Goal: Information Seeking & Learning: Learn about a topic

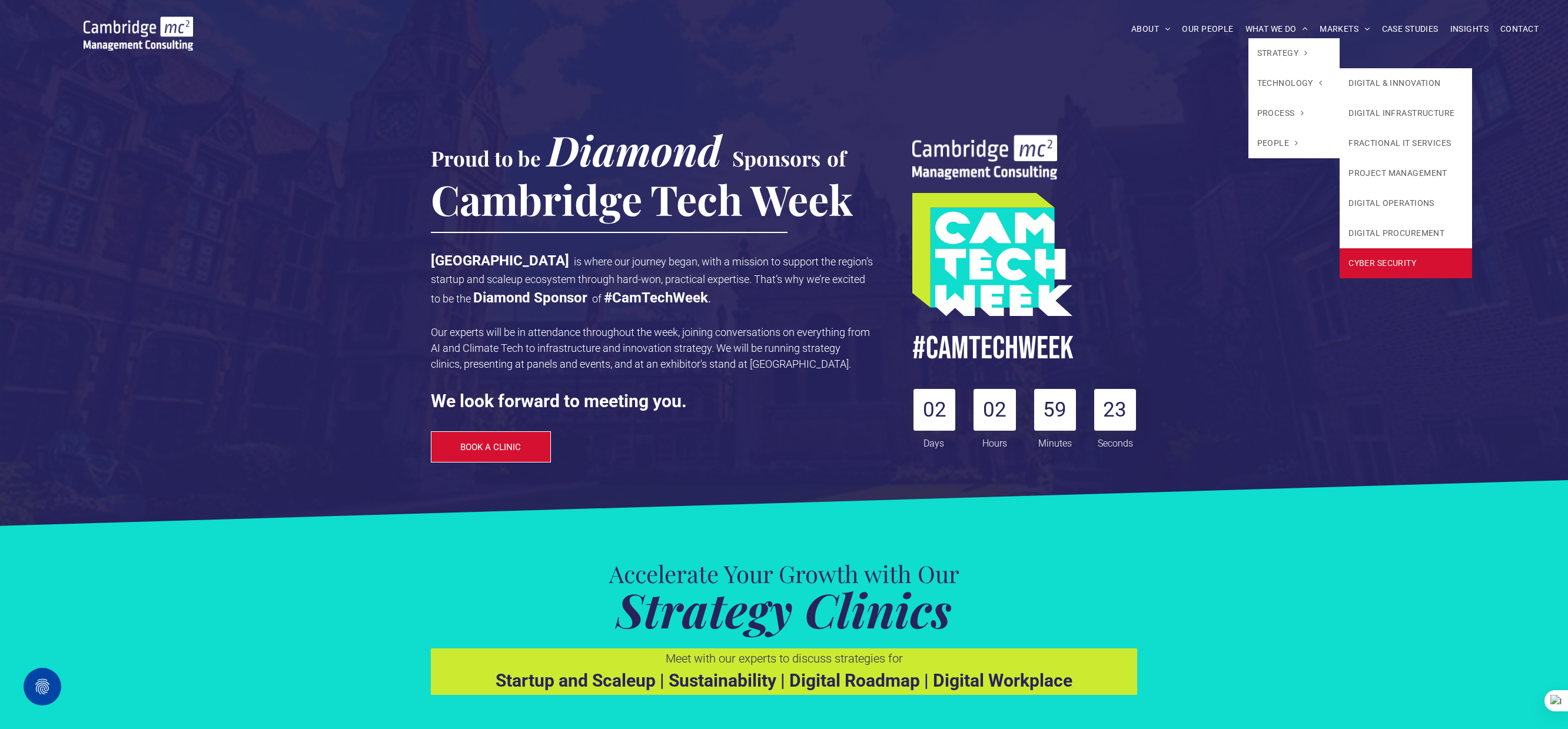
click at [1378, 255] on link "CYBER SECURITY" at bounding box center [1406, 263] width 132 height 30
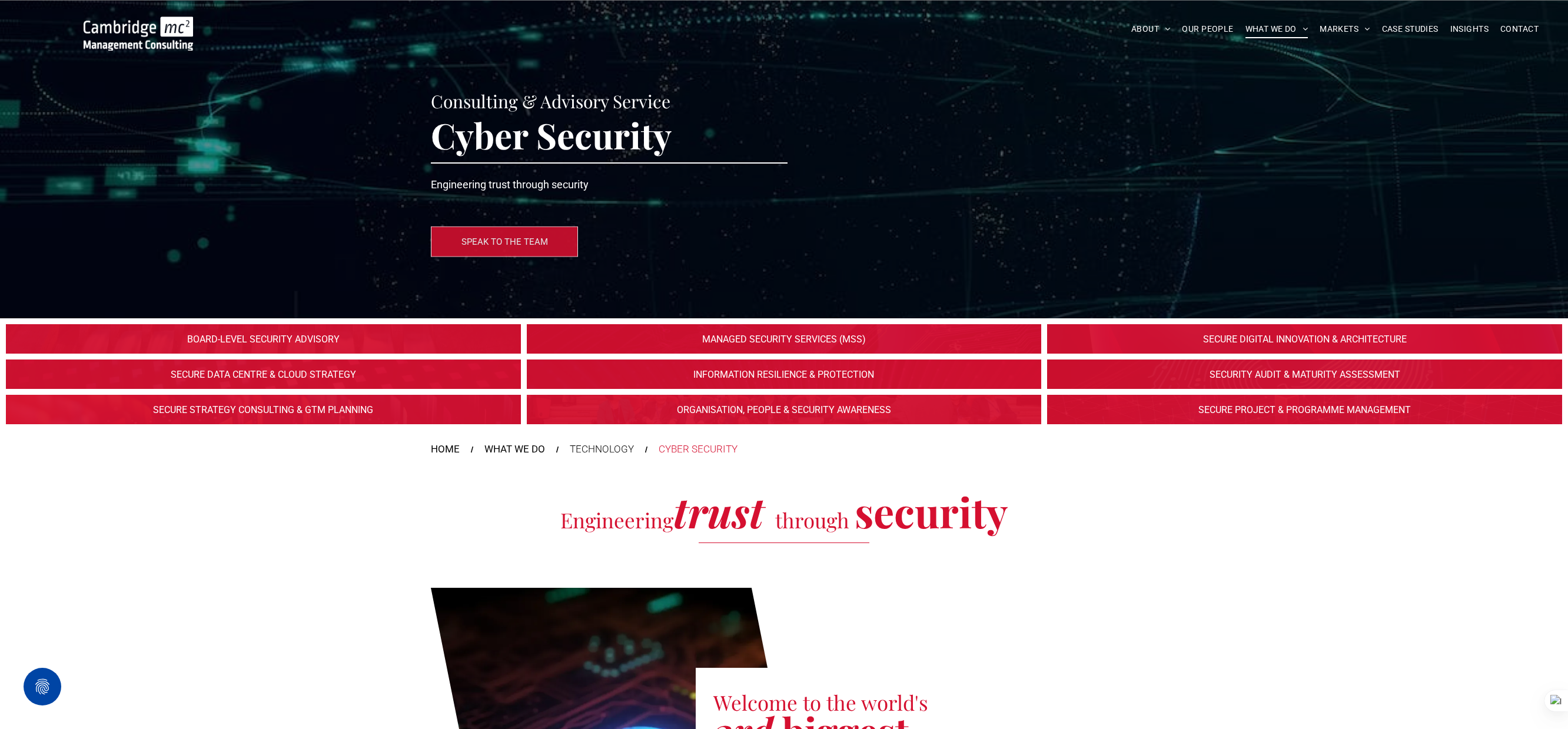
click at [232, 334] on link at bounding box center [263, 340] width 545 height 32
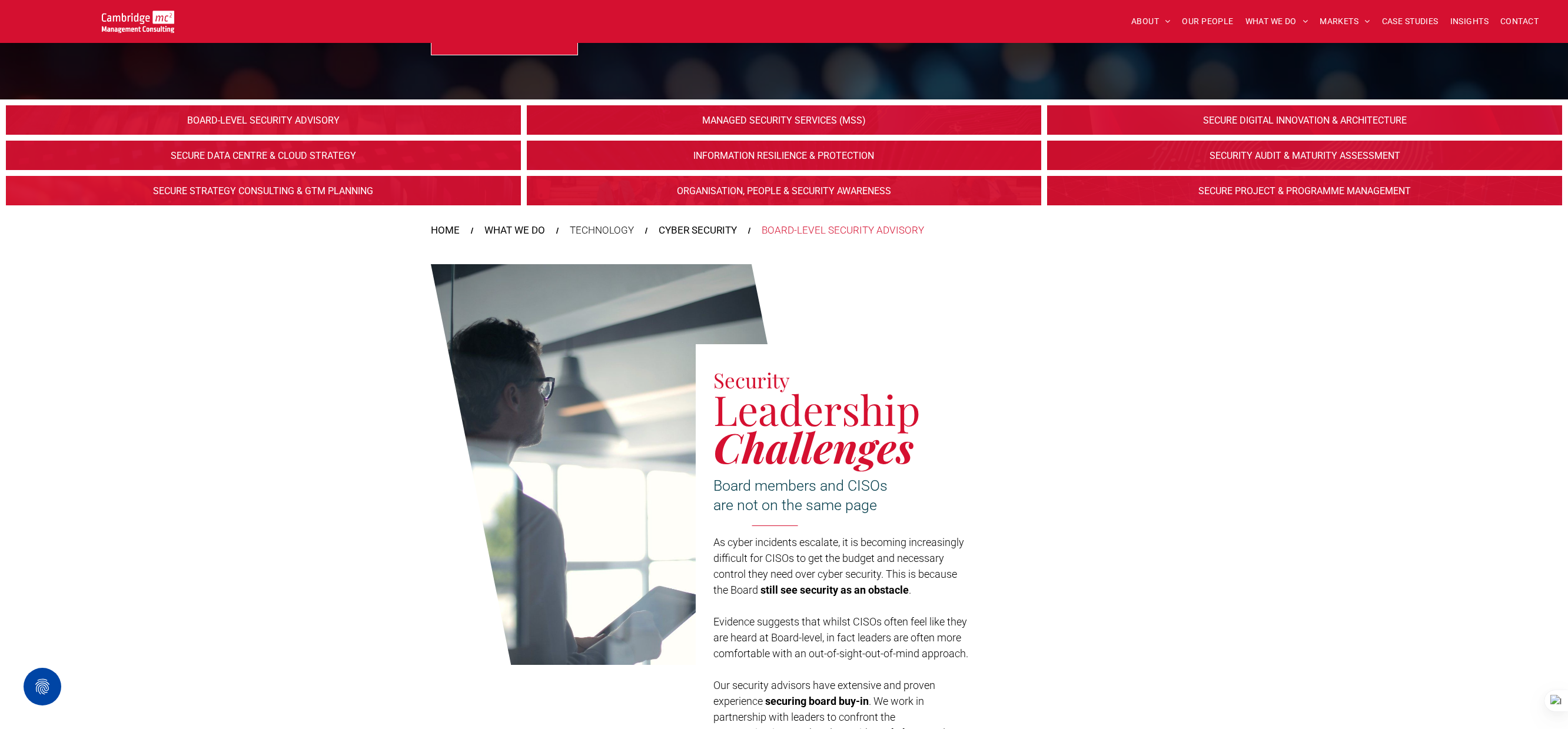
scroll to position [332, 0]
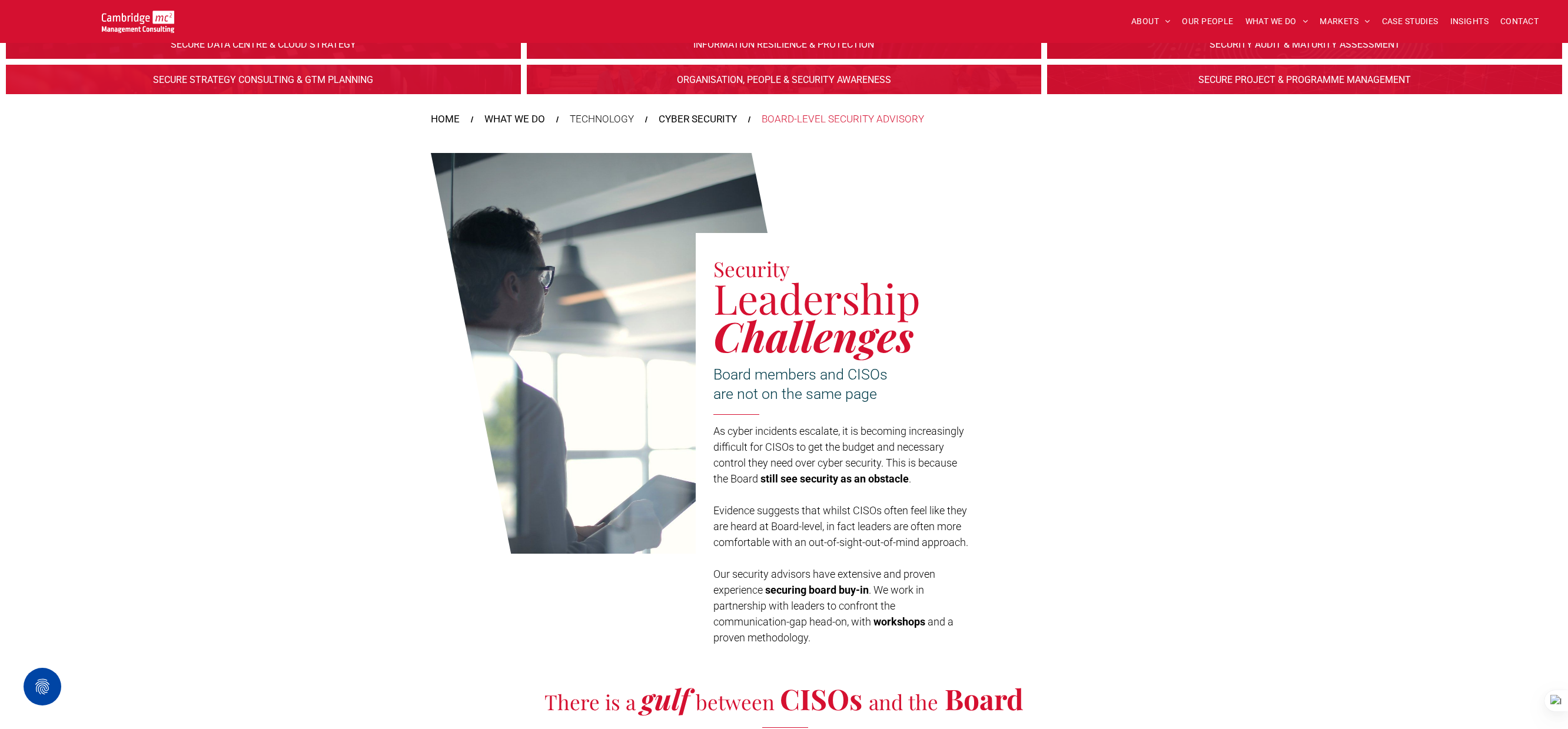
click at [892, 292] on span "Leadership" at bounding box center [816, 298] width 207 height 55
copy body "ABOUT ABOUT US CHARITY ARMED FORCES COVENANT CAREERS PRESS RELEASES OUR PEOPLE …"
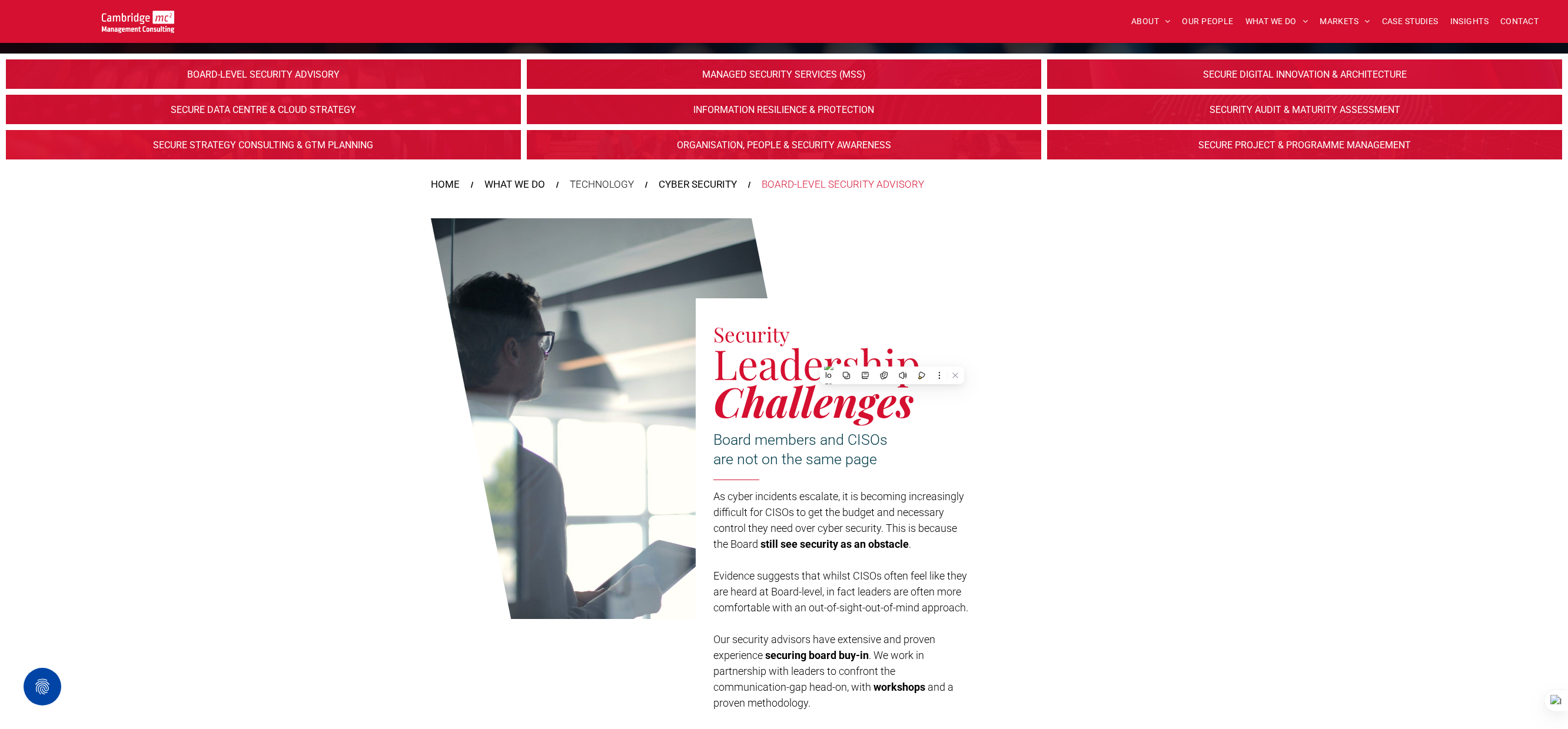
scroll to position [238, 0]
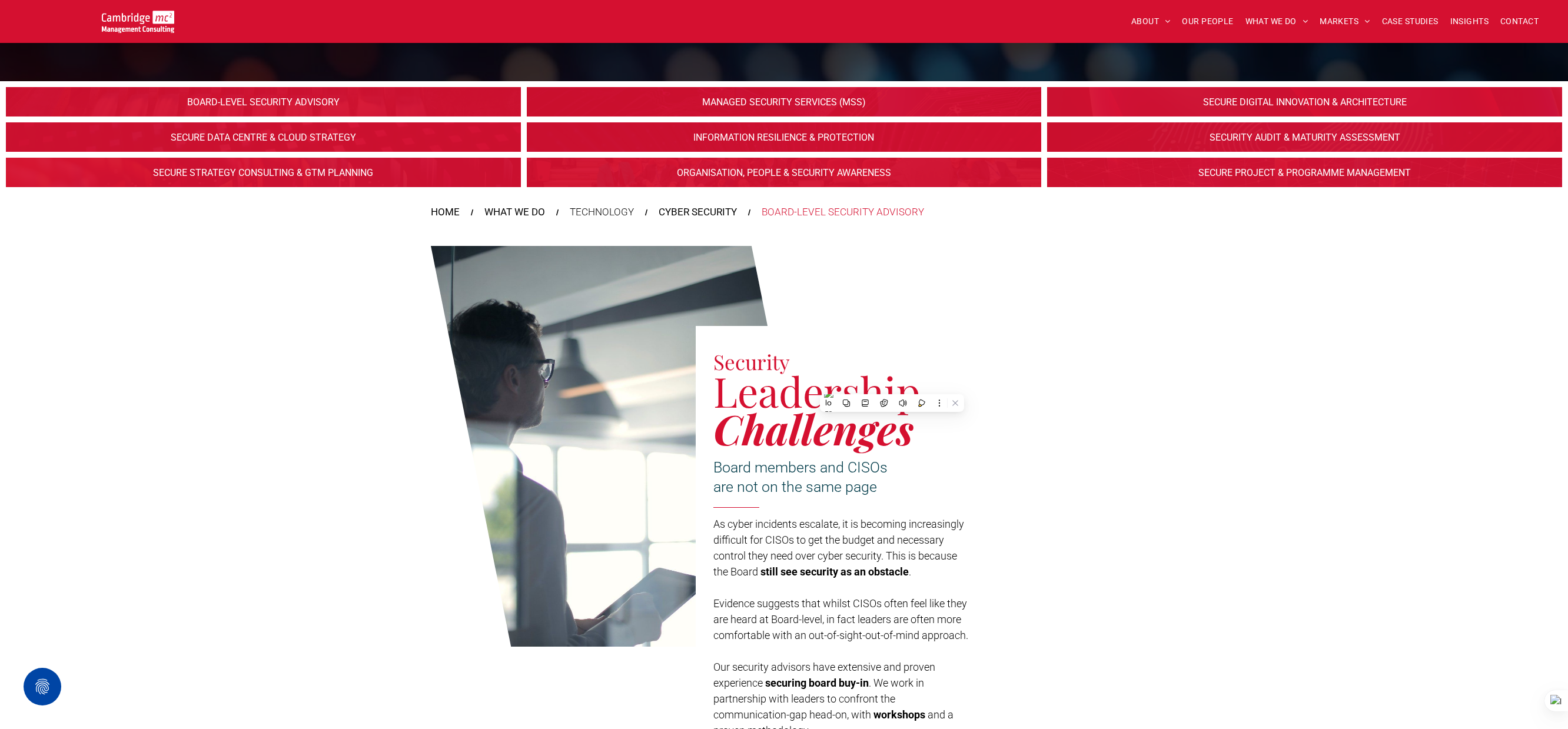
click at [333, 249] on div "Security Leadership Challenges Board members and CISOs are not on the same page…" at bounding box center [784, 485] width 1568 height 519
click at [655, 136] on link at bounding box center [783, 138] width 545 height 32
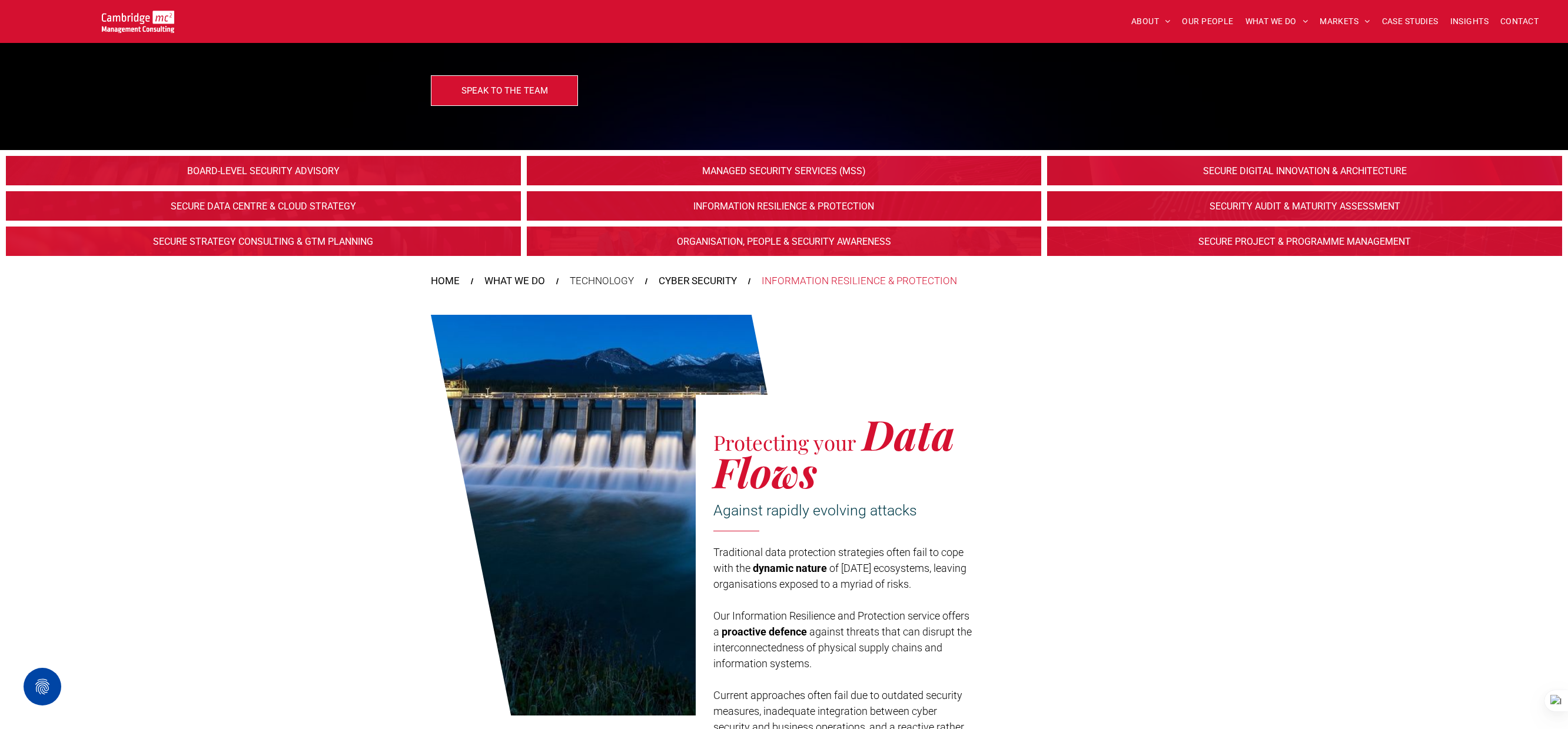
scroll to position [206, 0]
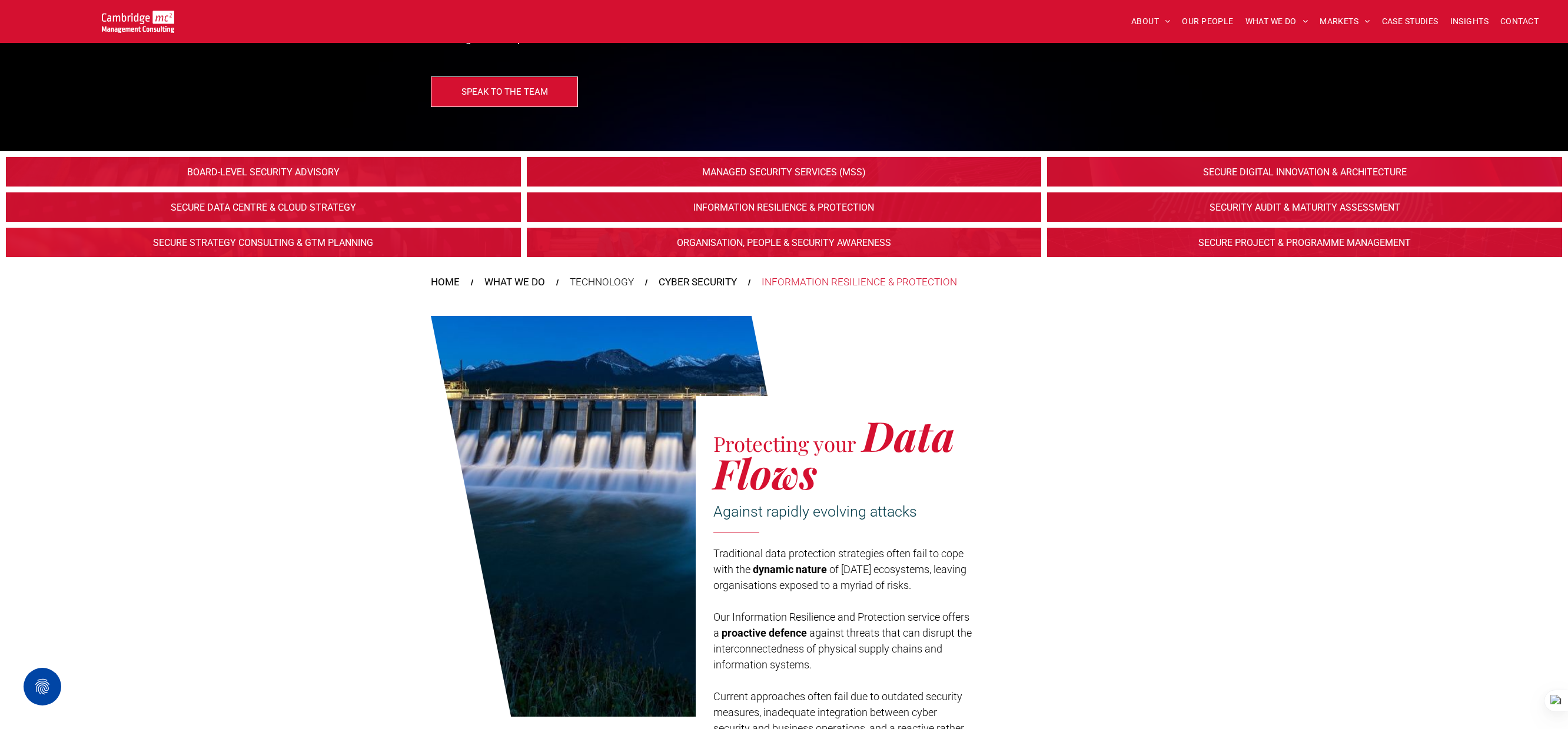
click at [817, 564] on p "Traditional data protection strategies often fail to cope with the dynamic natu…" at bounding box center [842, 569] width 259 height 47
click at [812, 563] on span "dynamic nature" at bounding box center [790, 570] width 74 height 13
copy body "ABOUT ABOUT US CHARITY ARMED FORCES COVENANT CAREERS PRESS RELEASES OUR PEOPLE …"
click at [853, 171] on link at bounding box center [783, 173] width 545 height 32
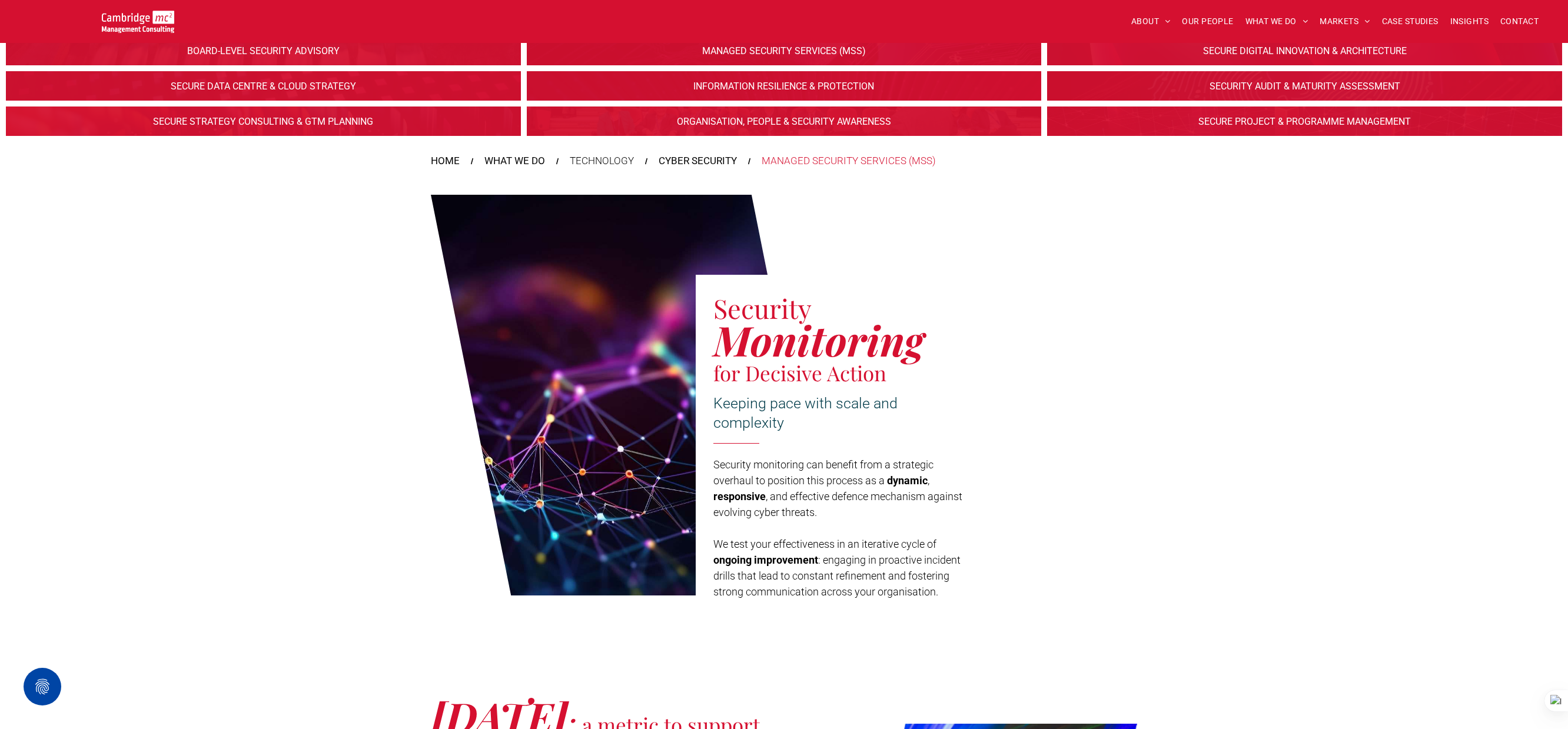
scroll to position [364, 0]
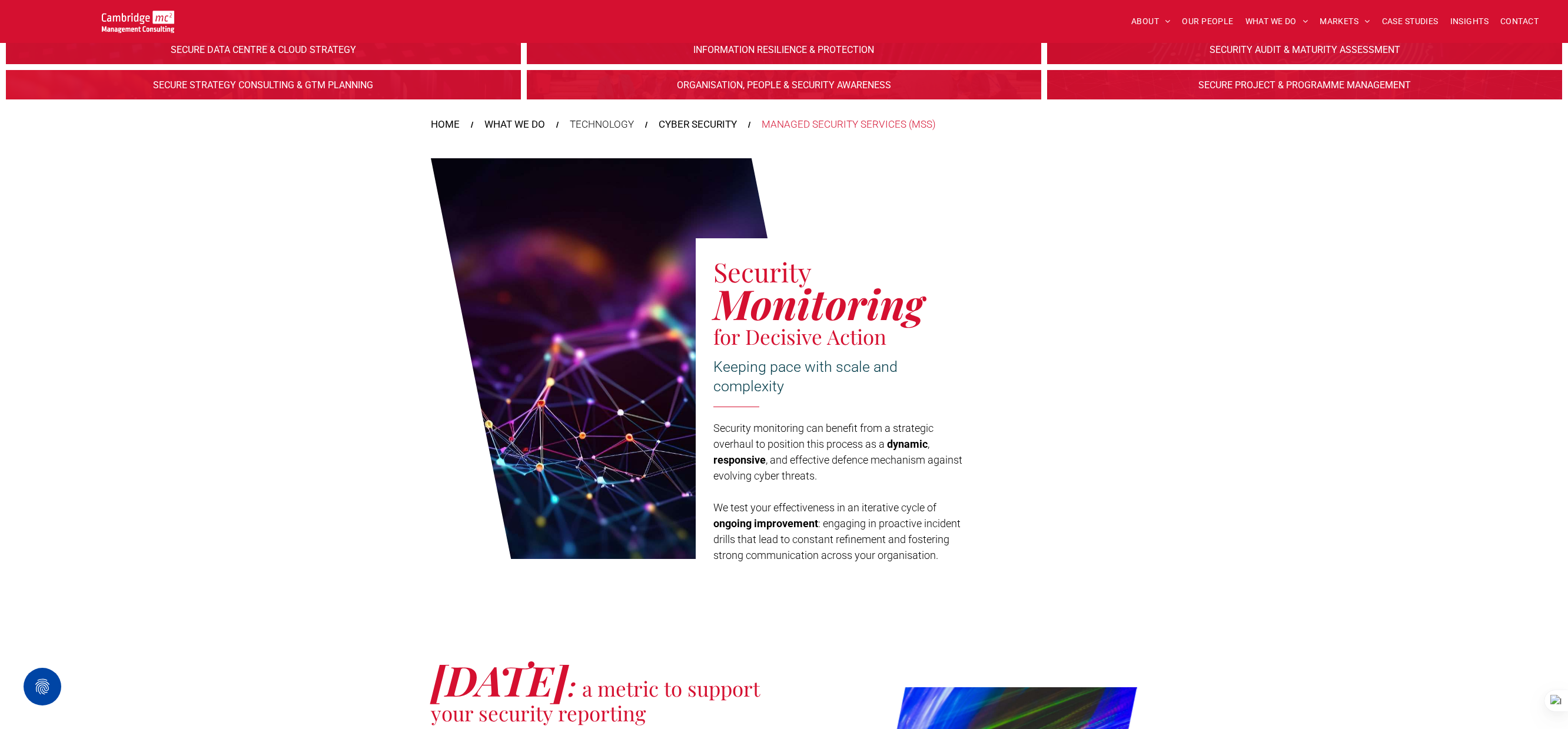
click at [743, 372] on span "Keeping pace with scale and complexity" at bounding box center [805, 377] width 184 height 36
copy body "ABOUT ABOUT US CHARITY ARMED FORCES COVENANT CAREERS PRESS RELEASES OUR PEOPLE …"
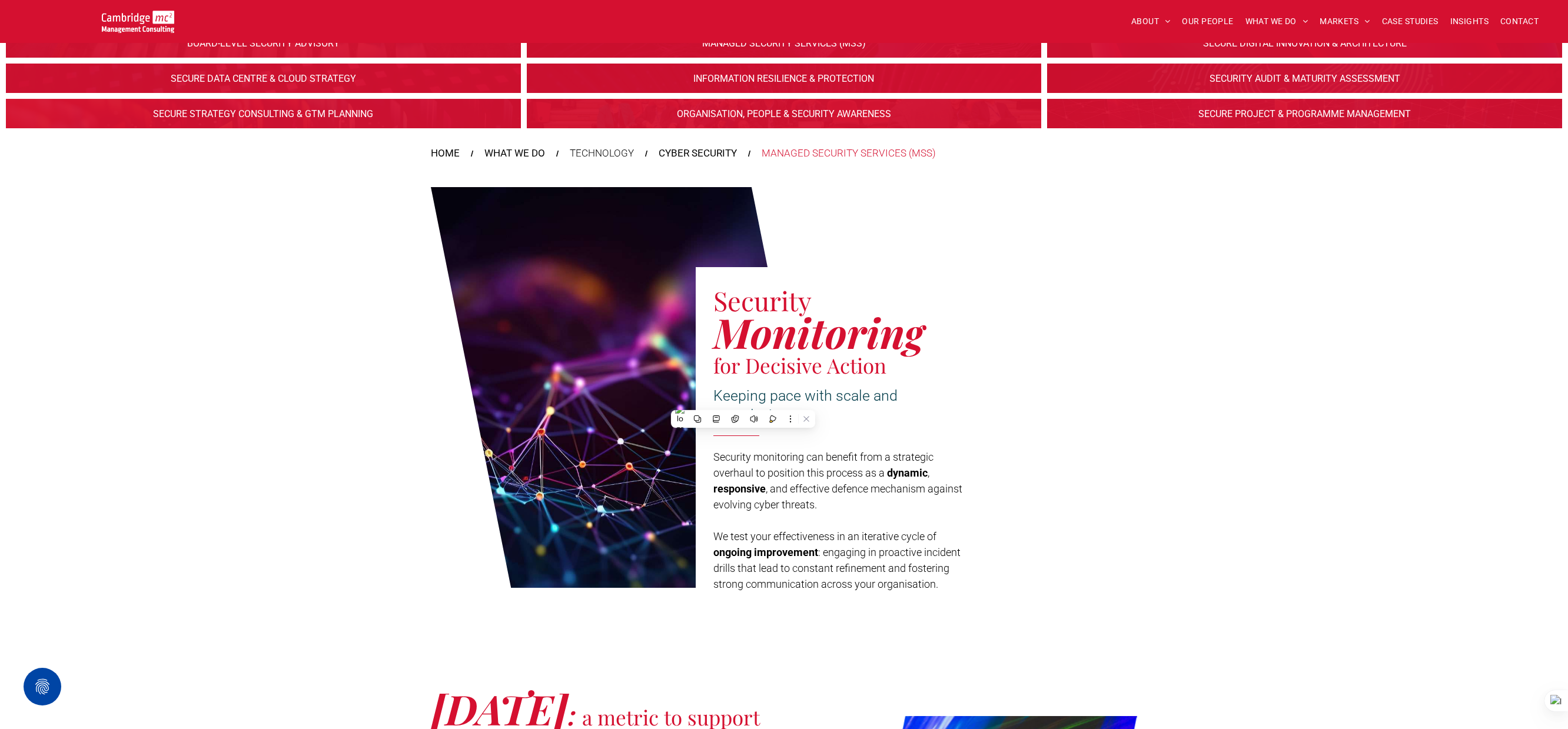
click at [1213, 229] on div "Security Monitoring for Decisive Action Keeping pace with scale and complexity …" at bounding box center [784, 382] width 1568 height 431
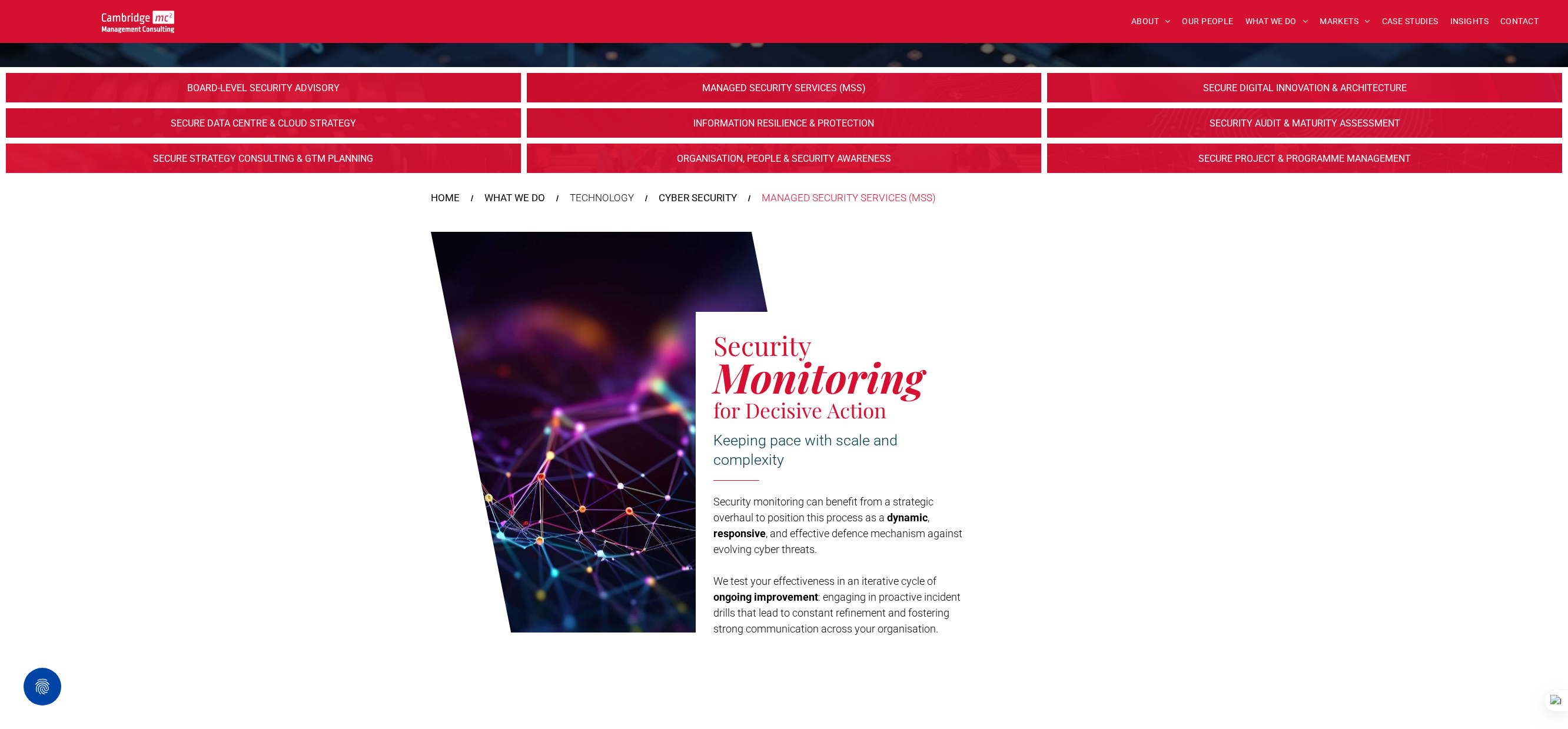
scroll to position [280, 0]
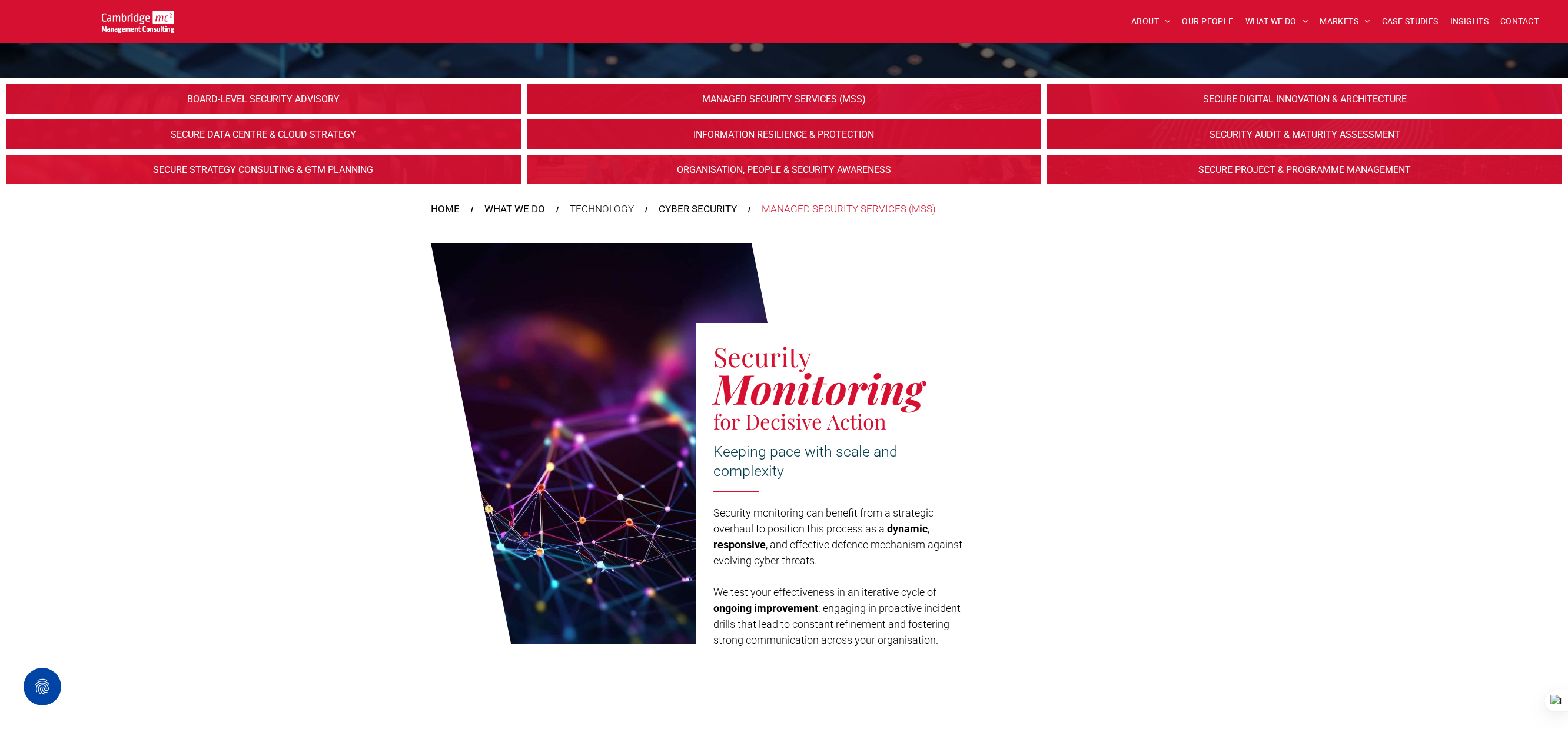
click at [871, 164] on link at bounding box center [783, 170] width 545 height 32
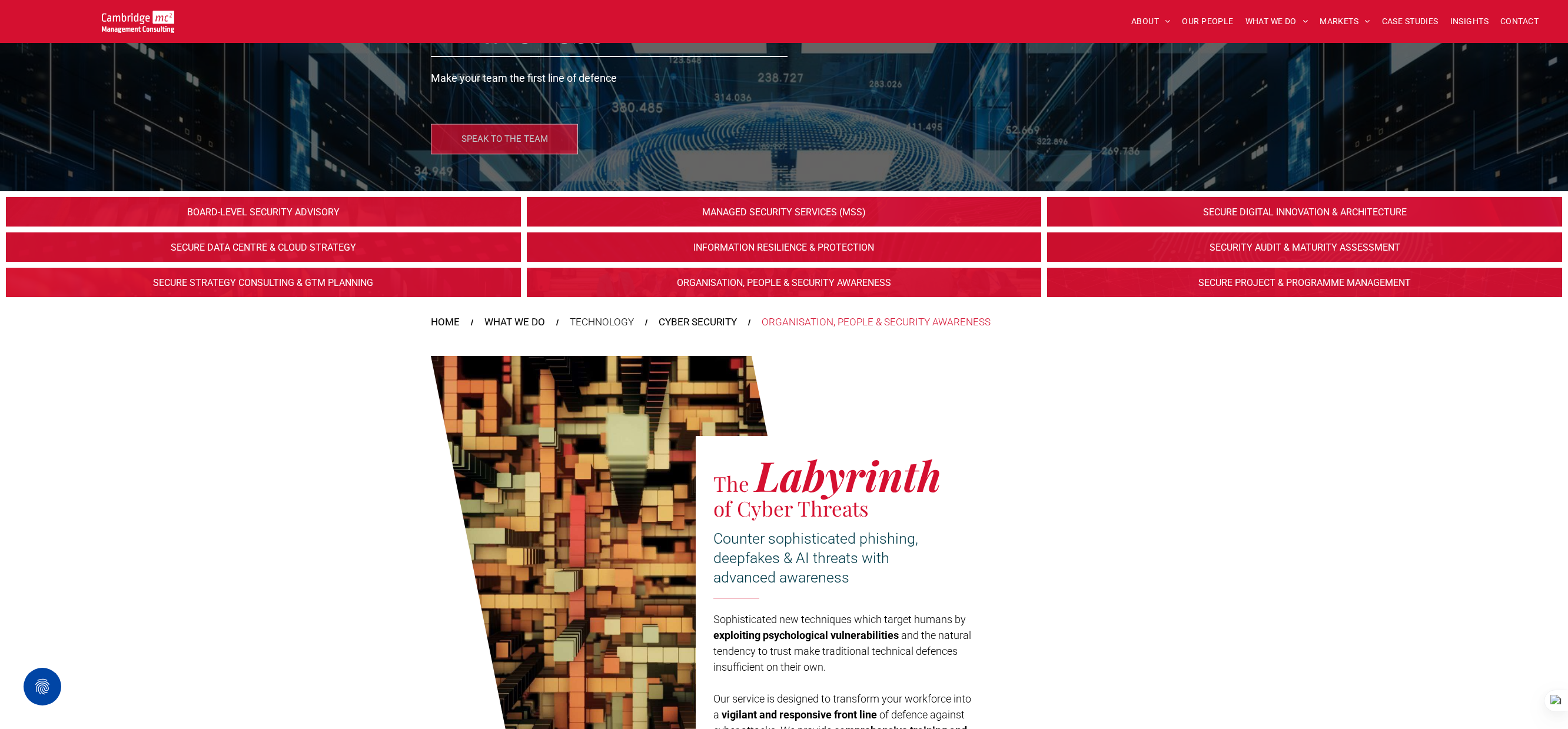
scroll to position [209, 0]
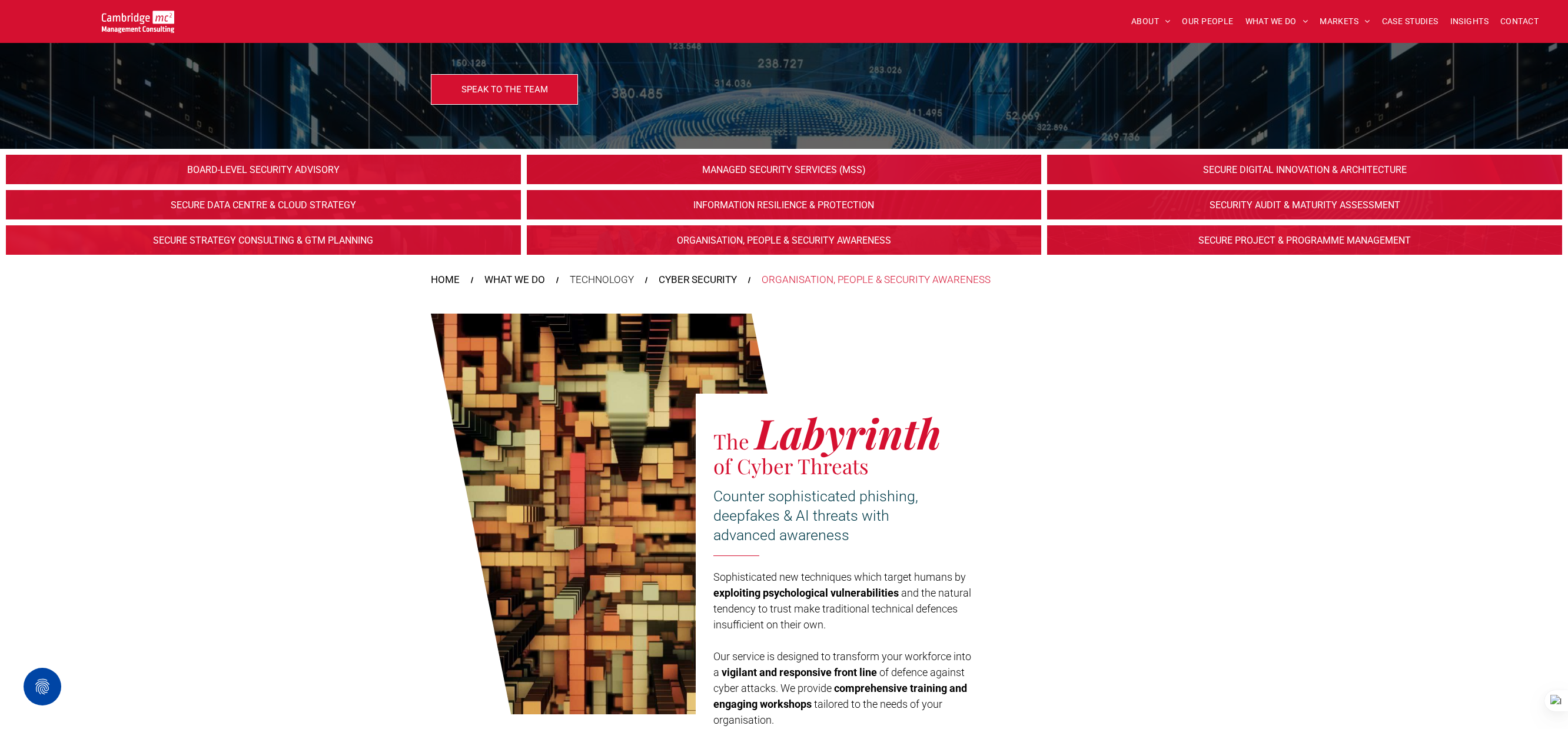
click at [745, 552] on div at bounding box center [736, 556] width 46 height 13
click at [745, 519] on span "Counter sophisticated phishing, deepfakes & AI threats with advanced awareness" at bounding box center [816, 515] width 205 height 56
copy body "ABOUT ABOUT US CHARITY ARMED FORCES COVENANT CAREERS PRESS RELEASES OUR PEOPLE …"
click at [1094, 337] on div "The Labyrinth of Cyber Threats Counter sophisticated phishing, deepfakes & AI t…" at bounding box center [784, 534] width 706 height 399
click at [294, 198] on link at bounding box center [263, 206] width 545 height 32
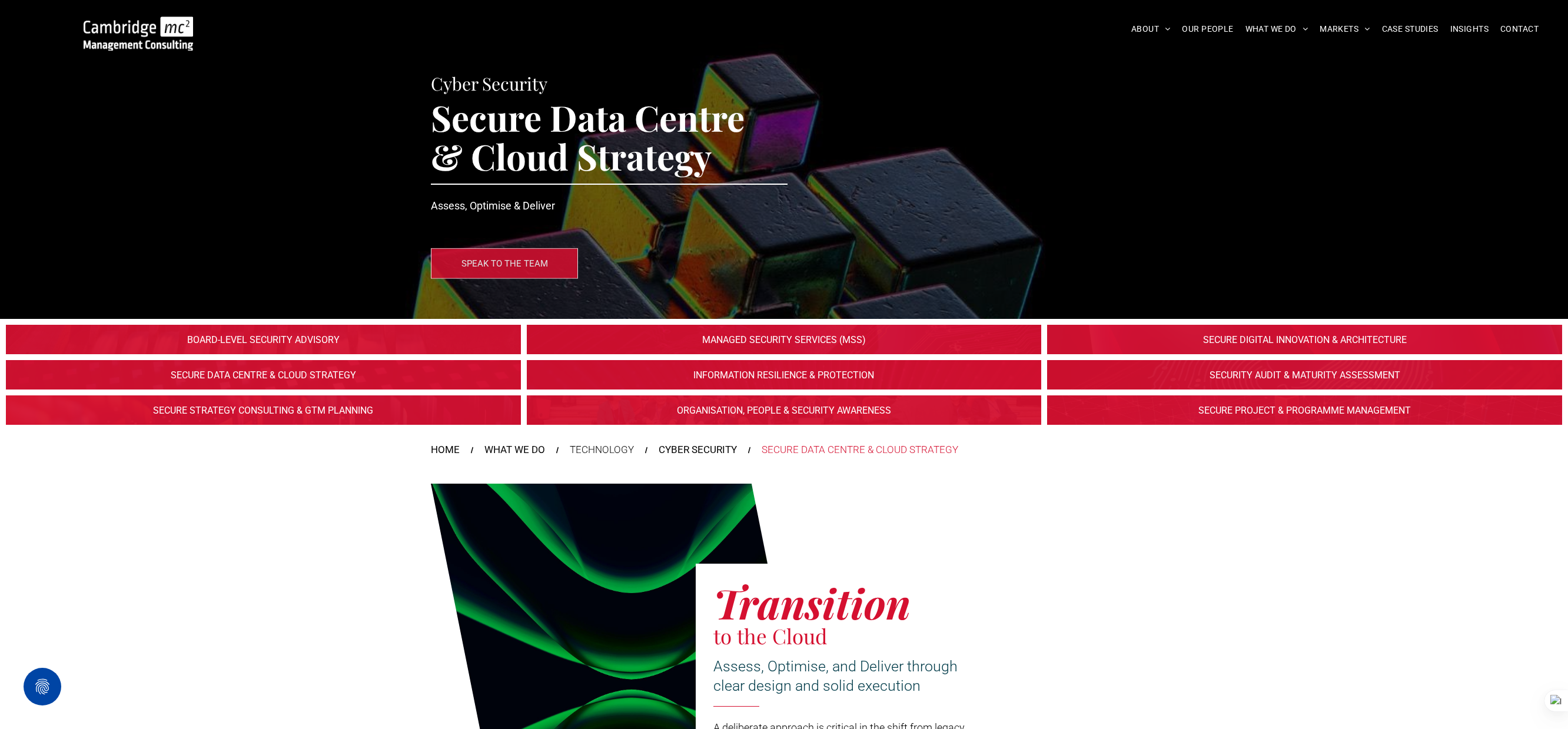
click at [935, 662] on span "Assess, Optimise, and Deliver through clear design and solid execution" at bounding box center [835, 676] width 244 height 36
copy body "ABOUT ABOUT US CHARITY ARMED FORCES COVENANT CAREERS PRESS RELEASES OUR PEOPLE …"
drag, startPoint x: 361, startPoint y: 441, endPoint x: 357, endPoint y: 436, distance: 6.4
click at [361, 441] on div "HOME WHAT WE DO TECHNOLOGY CYBER SECURITY SECURE DATA CENTRE & CLOUD STRATEGY" at bounding box center [784, 448] width 1568 height 33
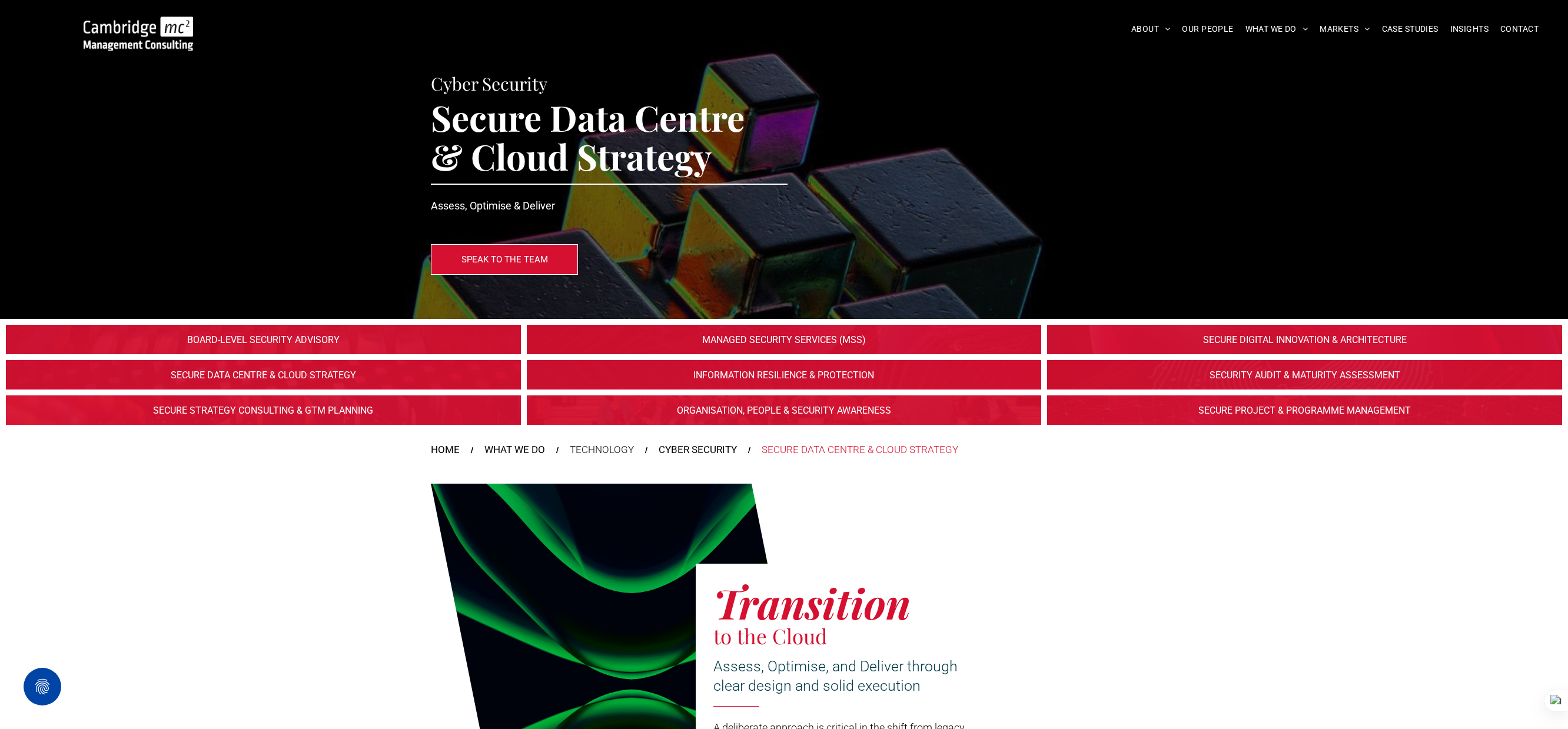
click at [331, 410] on link at bounding box center [263, 411] width 545 height 32
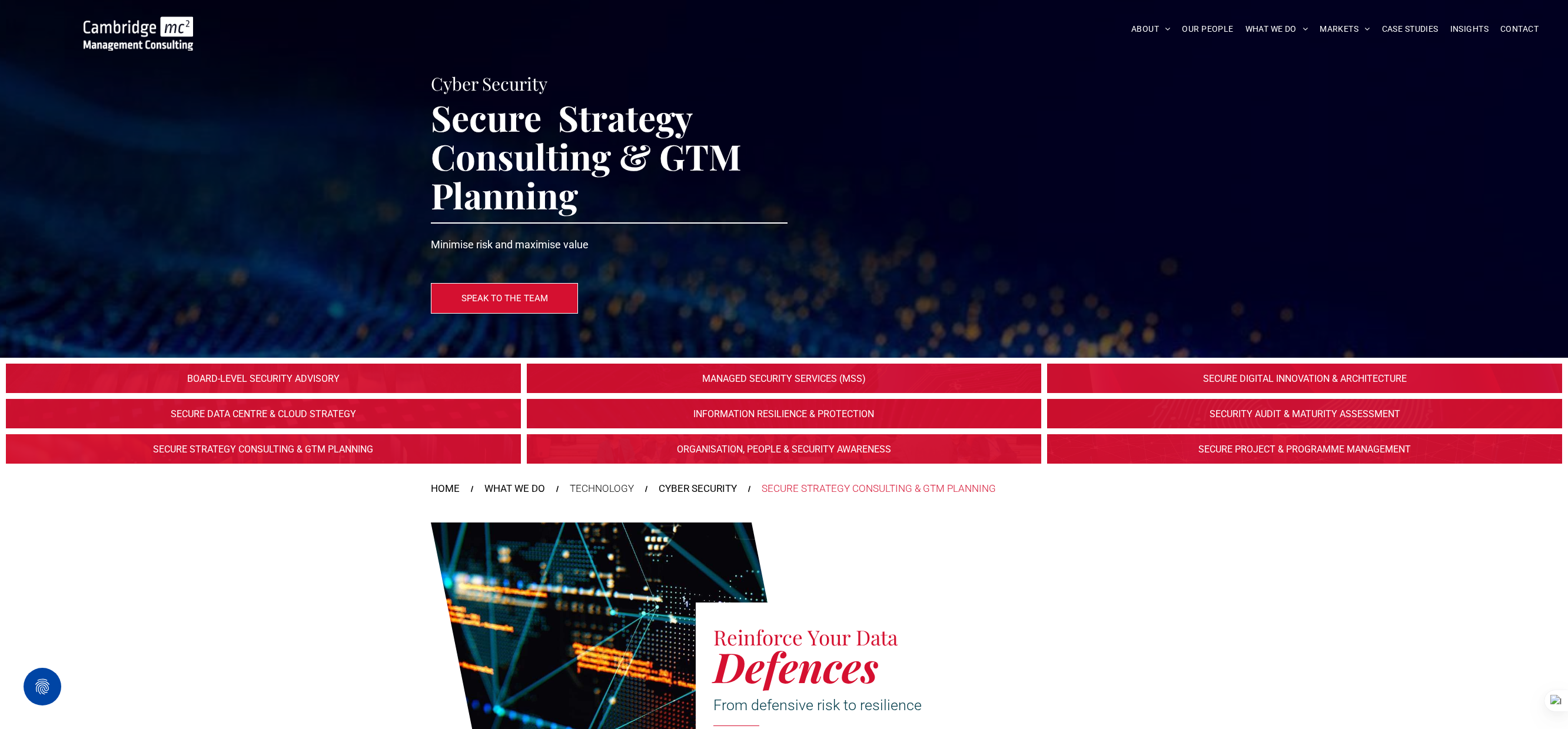
click at [1183, 445] on link at bounding box center [1304, 449] width 545 height 32
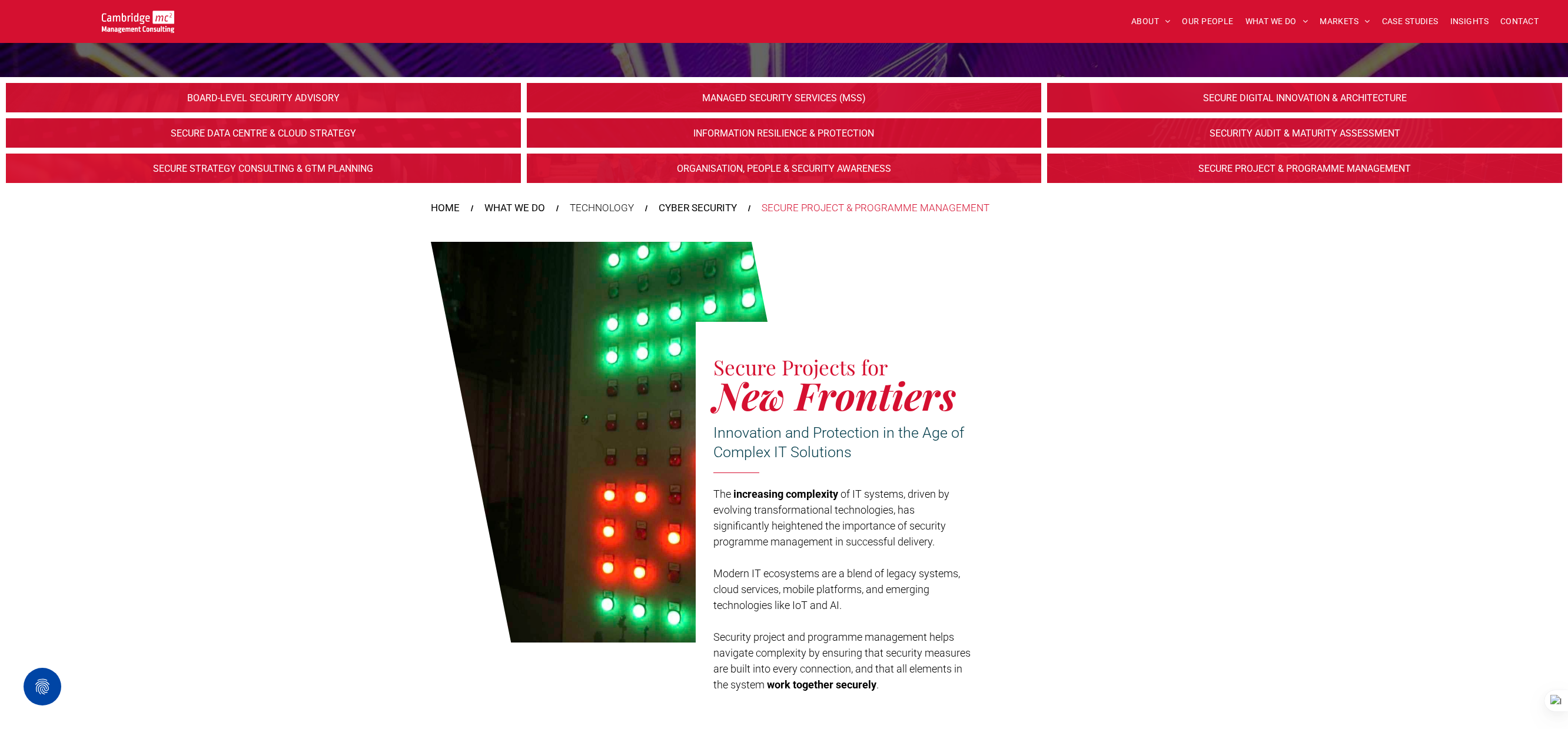
scroll to position [293, 0]
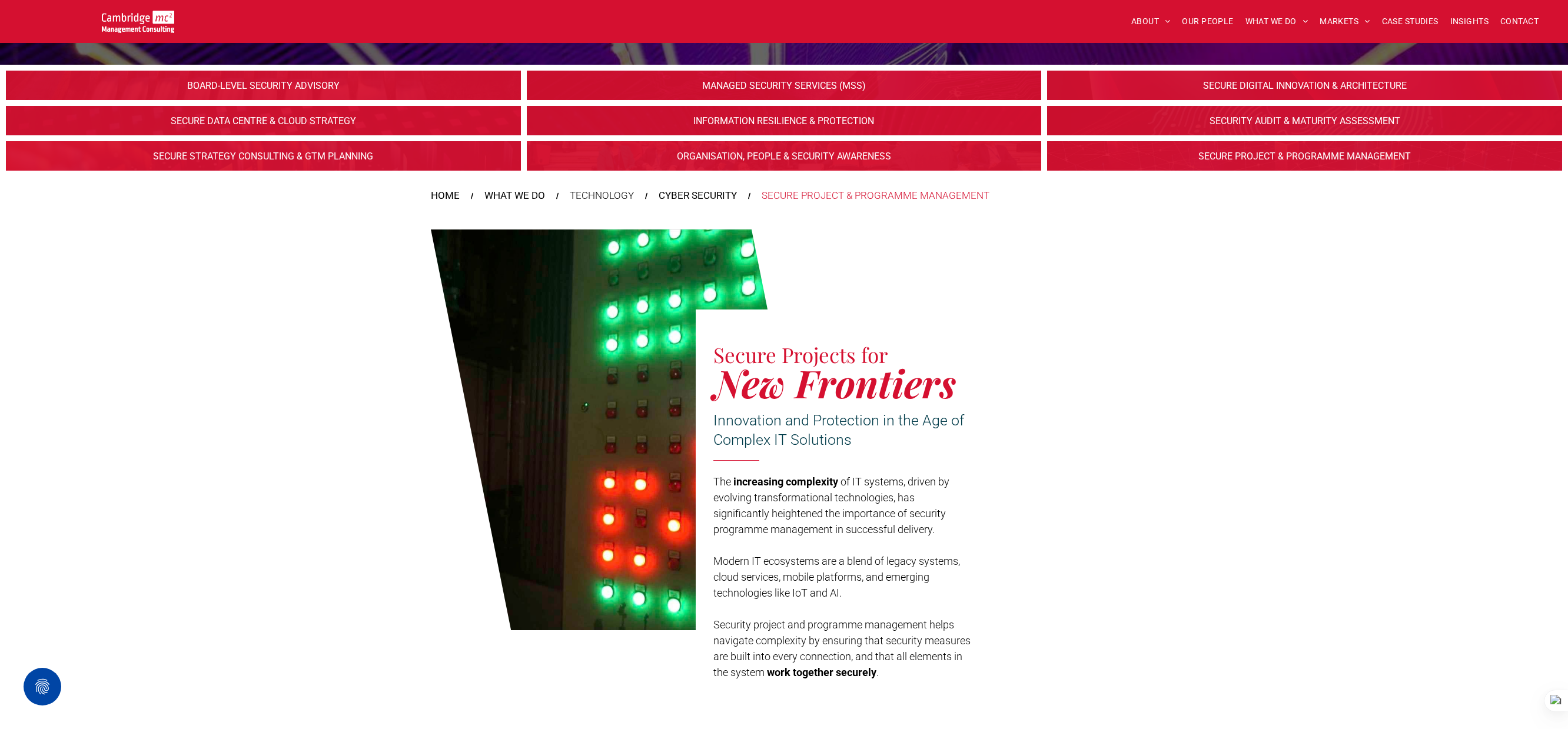
click at [790, 357] on span "New Frontiers" at bounding box center [834, 382] width 243 height 50
copy body "ABOUT ABOUT US CHARITY ARMED FORCES COVENANT CAREERS PRESS RELEASES OUR PEOPLE …"
click at [1089, 221] on div "Secure Projects for New Frontiers Innovation and Protection in the Age of Compl…" at bounding box center [784, 448] width 1568 height 477
click at [282, 151] on link at bounding box center [263, 157] width 545 height 32
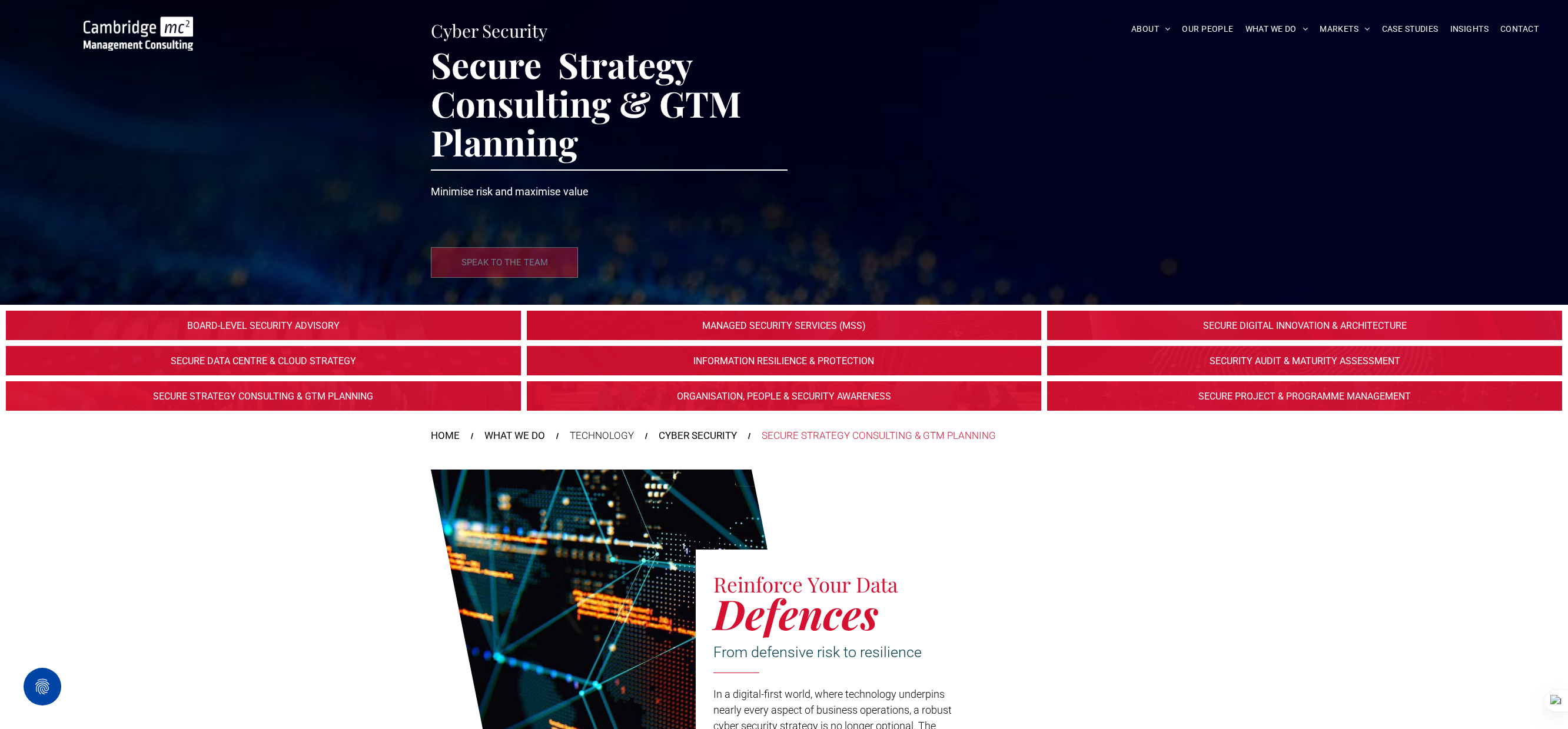
scroll to position [255, 0]
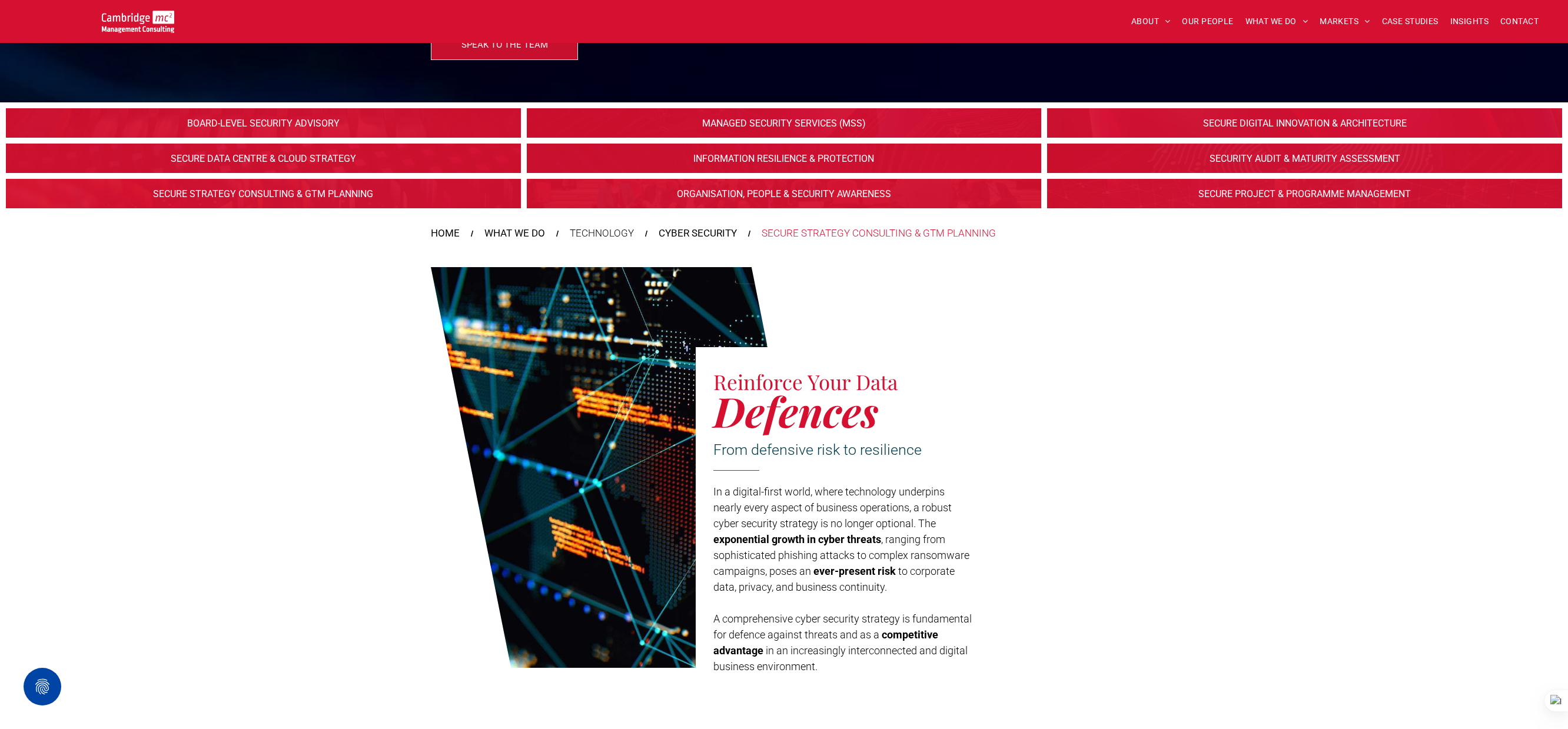
click at [779, 550] on span ", ranging from sophisticated phishing attacks to complex ransomware campaigns, …" at bounding box center [841, 556] width 256 height 44
copy body "ABOUT ABOUT US CHARITY ARMED FORCES COVENANT CAREERS PRESS RELEASES OUR PEOPLE …"
click at [1048, 277] on div "Reinforce Your Data Defences From defensive risk to resilience In a digital-fir…" at bounding box center [784, 464] width 1568 height 433
click at [1220, 154] on link at bounding box center [1304, 158] width 545 height 32
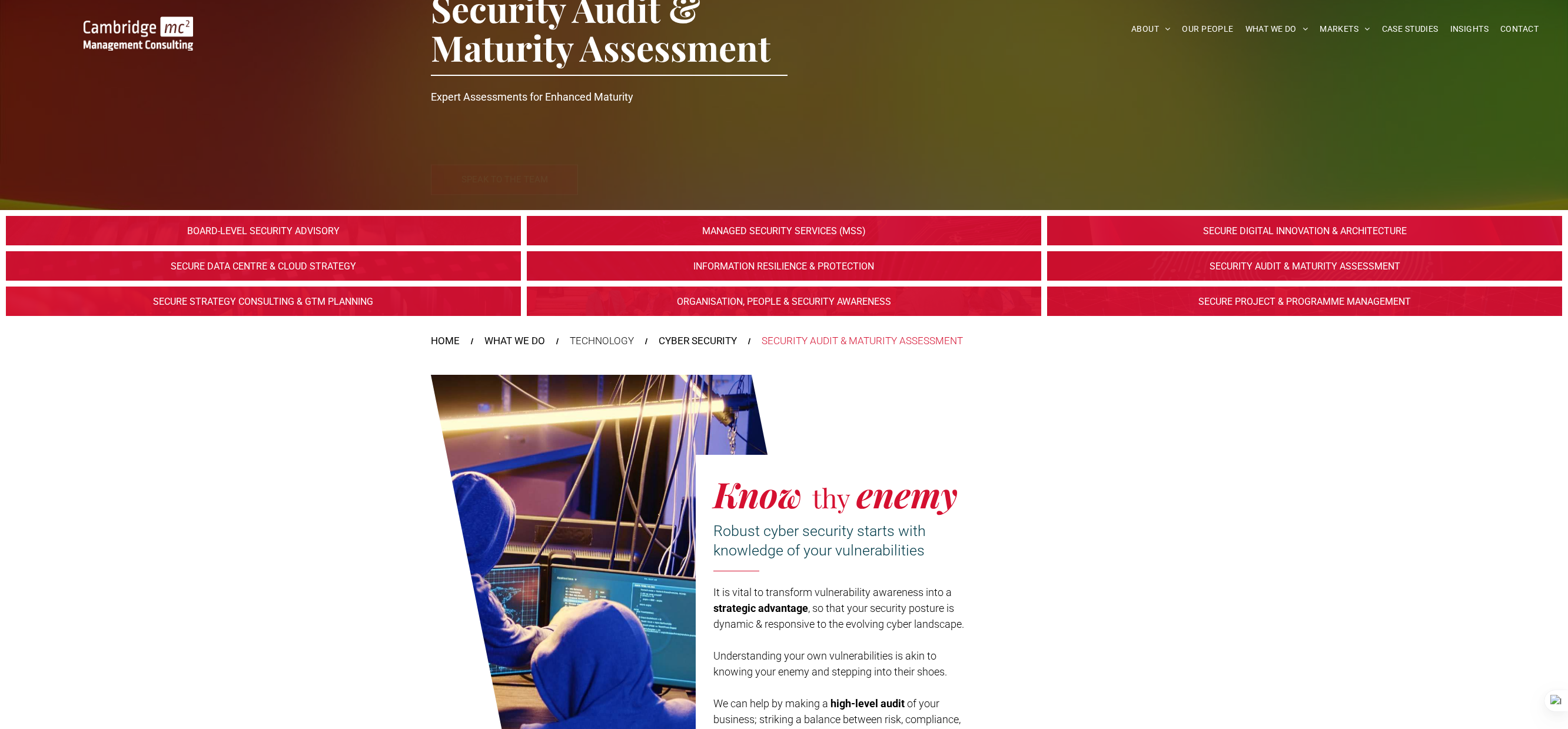
scroll to position [109, 0]
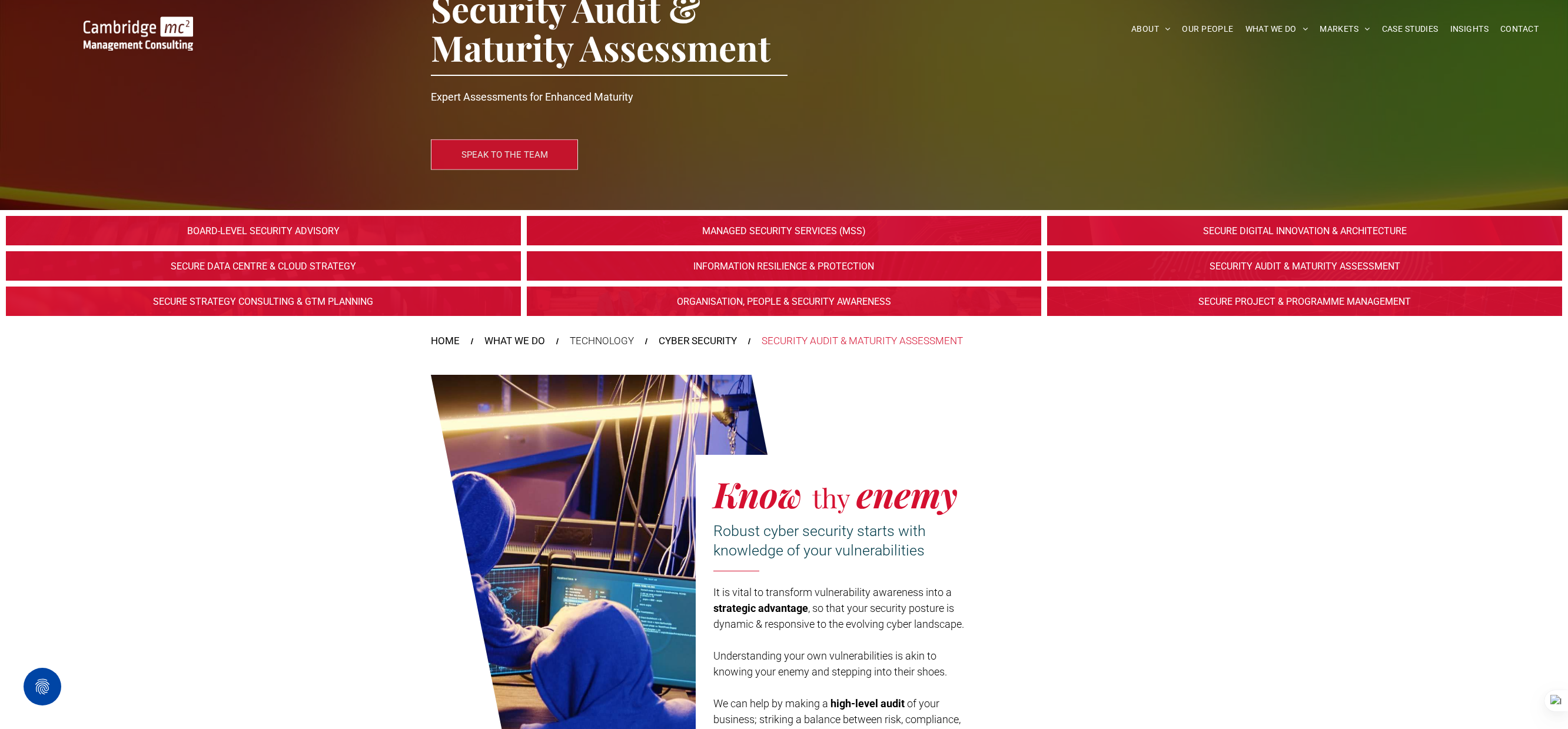
click at [798, 510] on span "Know" at bounding box center [757, 494] width 89 height 47
copy body "ABOUT ABOUT US CHARITY ARMED FORCES COVENANT CAREERS PRESS RELEASES OUR PEOPLE …"
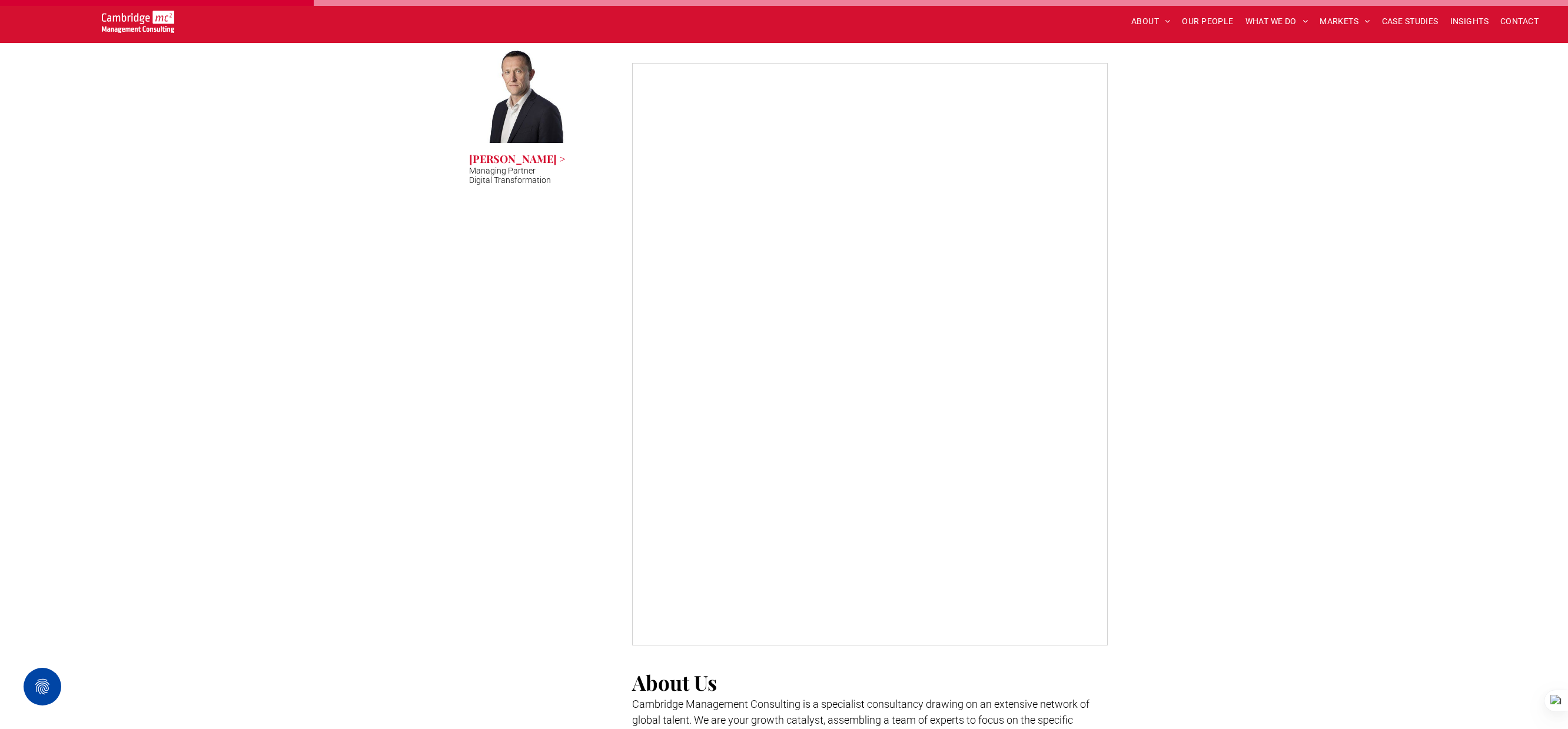
scroll to position [578, 0]
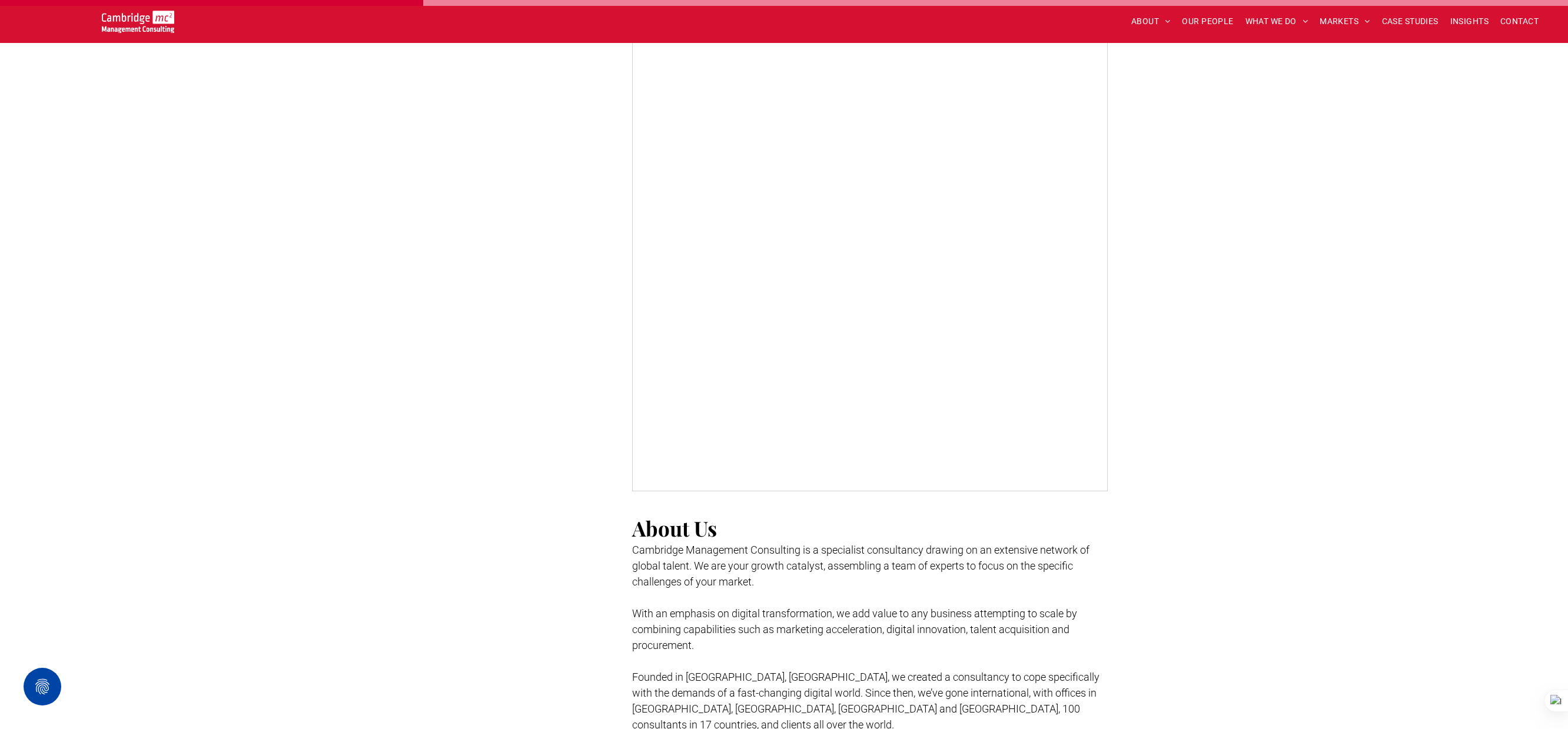
click at [995, 564] on span "Cambridge Management Consulting is a specialist consultancy drawing on an exten…" at bounding box center [860, 566] width 457 height 44
copy body "ABOUT ABOUT US CHARITY ARMED FORCES COVENANT CAREERS PRESS RELEASES OUR PEOPLE …"
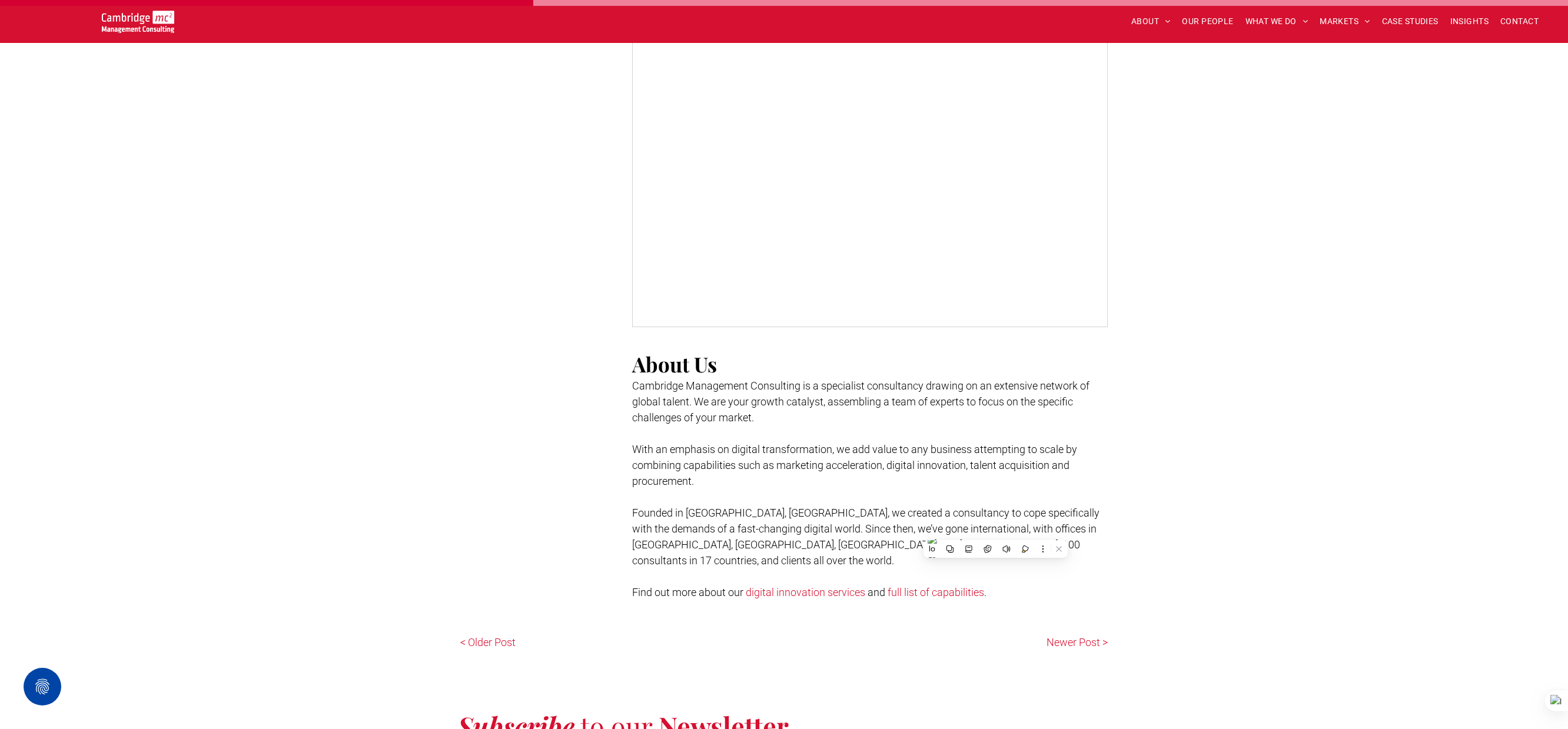
click at [624, 378] on div "DARQ technologies driving digital innovation A new group of emergent technologi…" at bounding box center [864, 86] width 485 height 1041
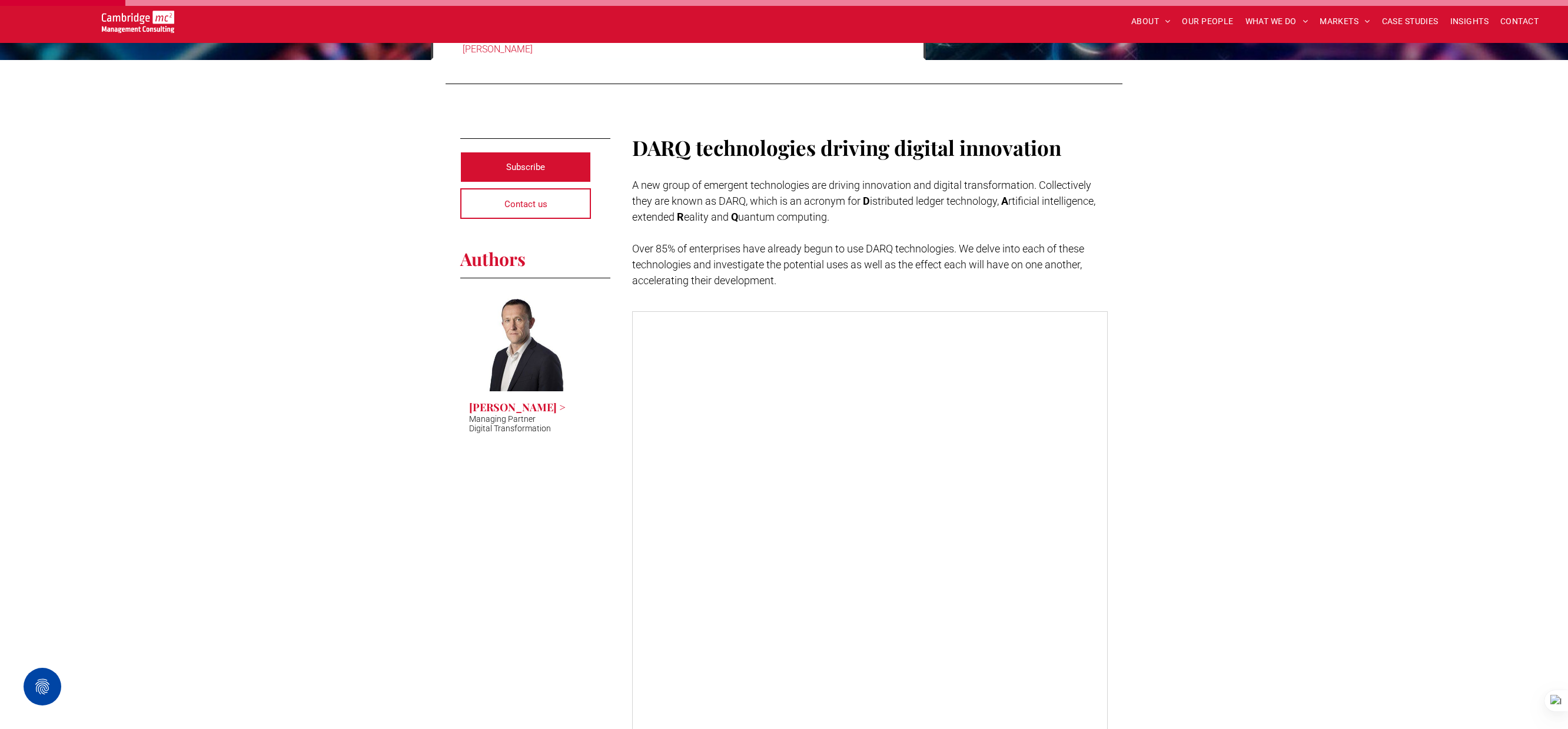
scroll to position [188, 0]
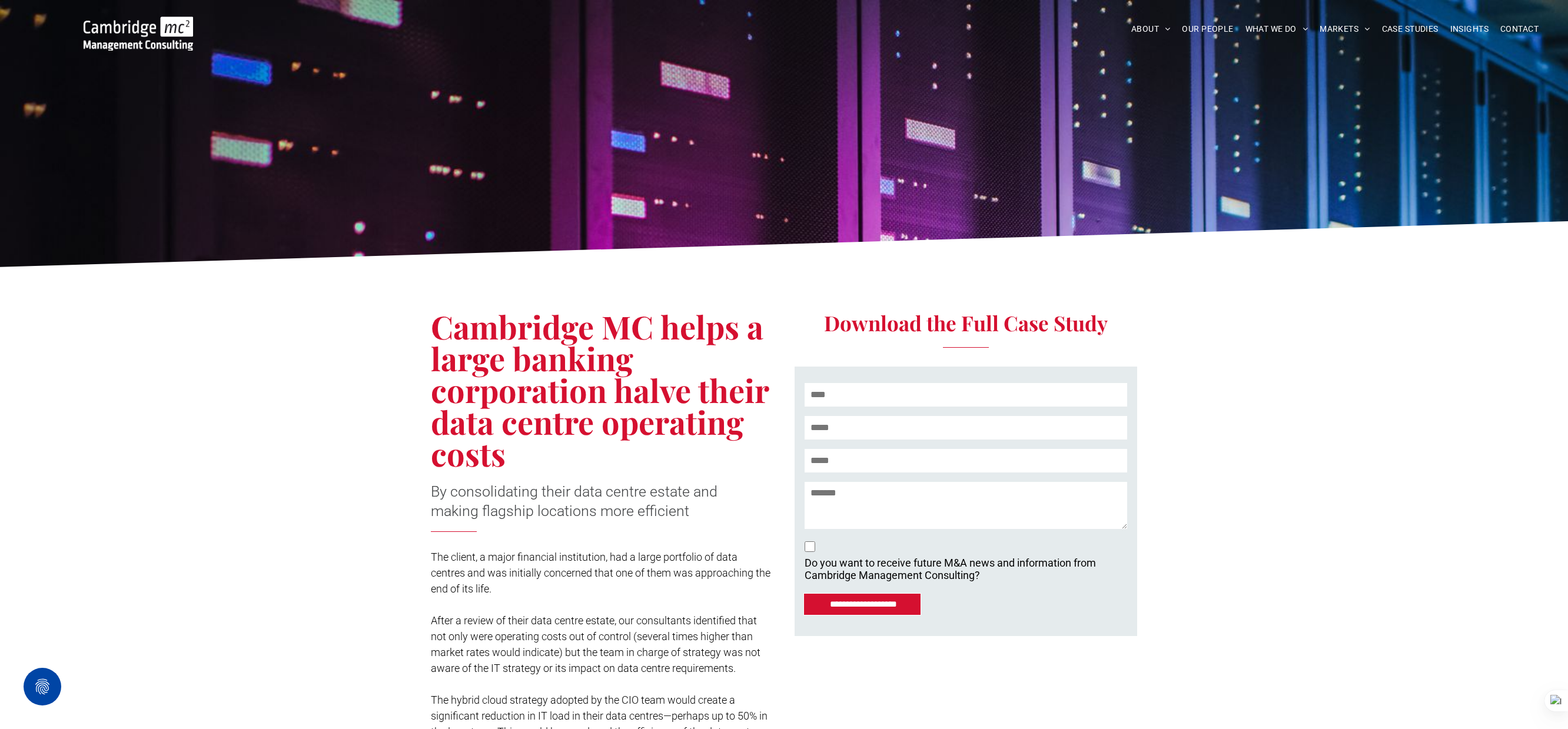
click at [561, 340] on span "Cambridge MC helps a large banking corporation halve their data centre operatin…" at bounding box center [600, 390] width 338 height 169
copy body "ABOUT ABOUT US CHARITY ARMED FORCES COVENANT CAREERS PRESS RELEASES OUR PEOPLE …"
drag, startPoint x: 607, startPoint y: 302, endPoint x: 513, endPoint y: 318, distance: 95.4
click at [607, 302] on div "Cambridge MC helps a large banking corporation halve their data centre operatin…" at bounding box center [608, 549] width 353 height 552
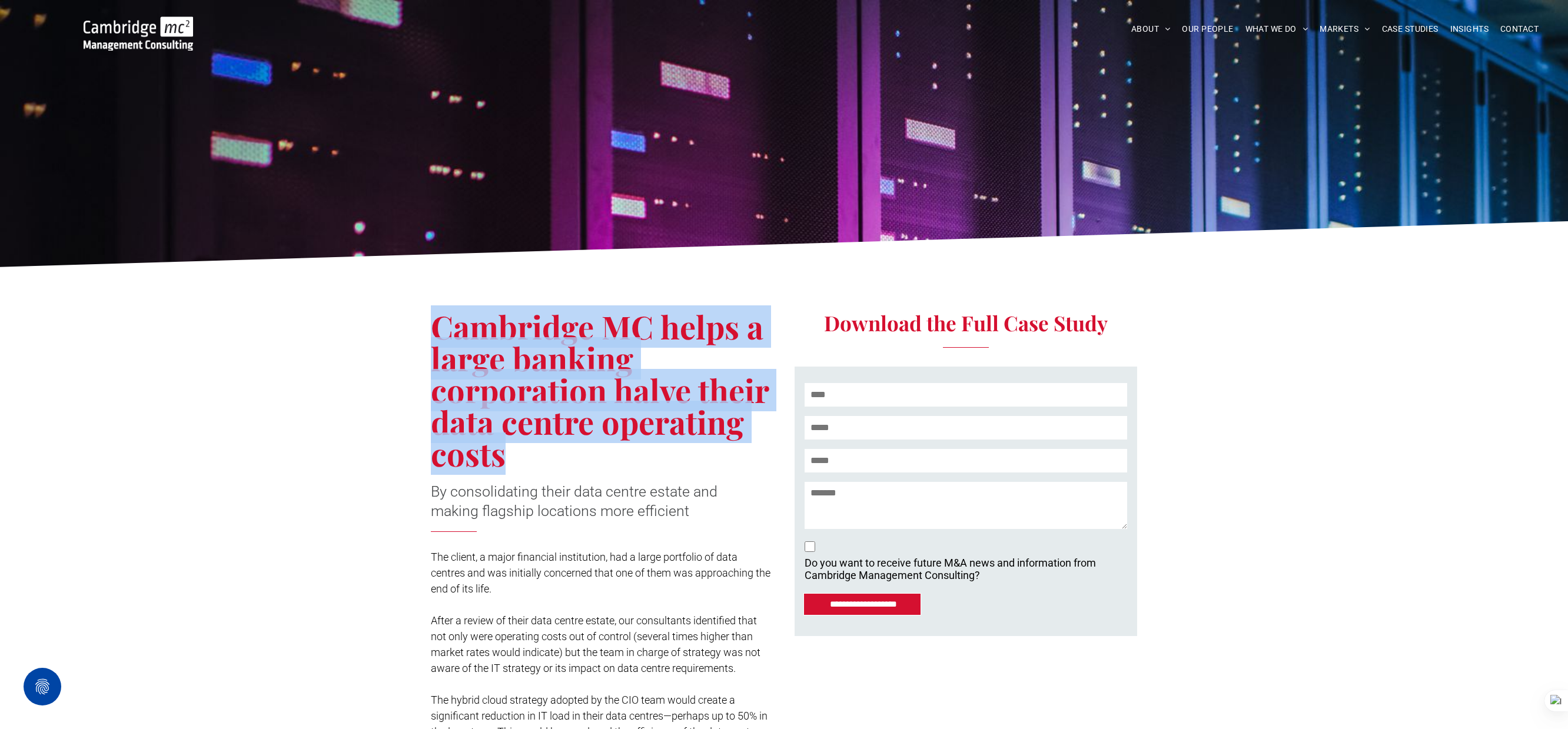
drag, startPoint x: 439, startPoint y: 327, endPoint x: 508, endPoint y: 448, distance: 139.3
click at [508, 448] on h1 "Cambridge MC helps a large banking corporation halve their data centre operatin…" at bounding box center [602, 390] width 343 height 159
copy span "Cambridge MC helps a large banking corporation halve their data centre operatin…"
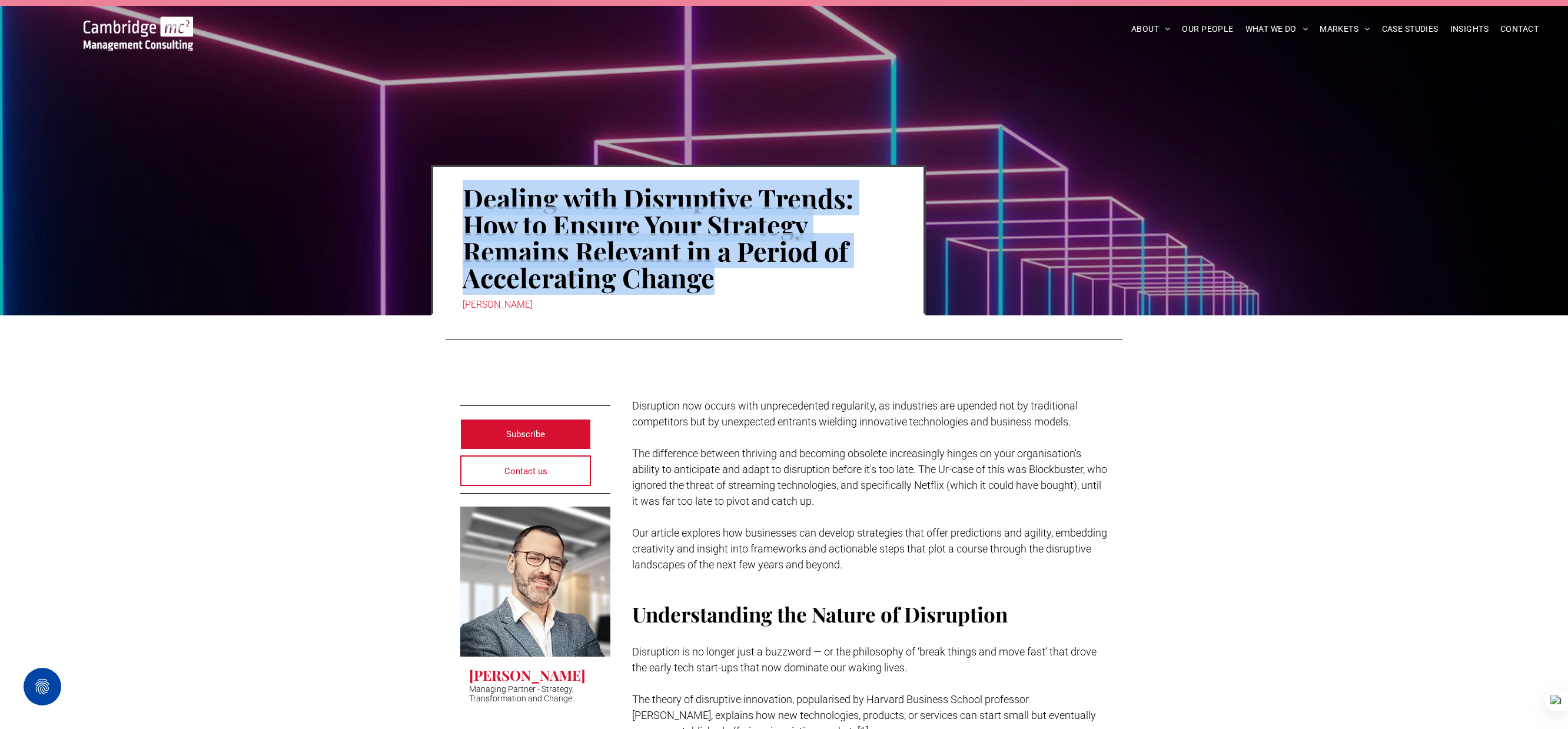
drag, startPoint x: 471, startPoint y: 199, endPoint x: 715, endPoint y: 276, distance: 255.9
click at [715, 276] on h1 "Dealing with Disruptive Trends: How to Ensure Your Strategy Remains Relevant in…" at bounding box center [678, 237] width 431 height 108
copy h1 "Dealing with Disruptive Trends: How to Ensure Your Strategy Remains Relevant in…"
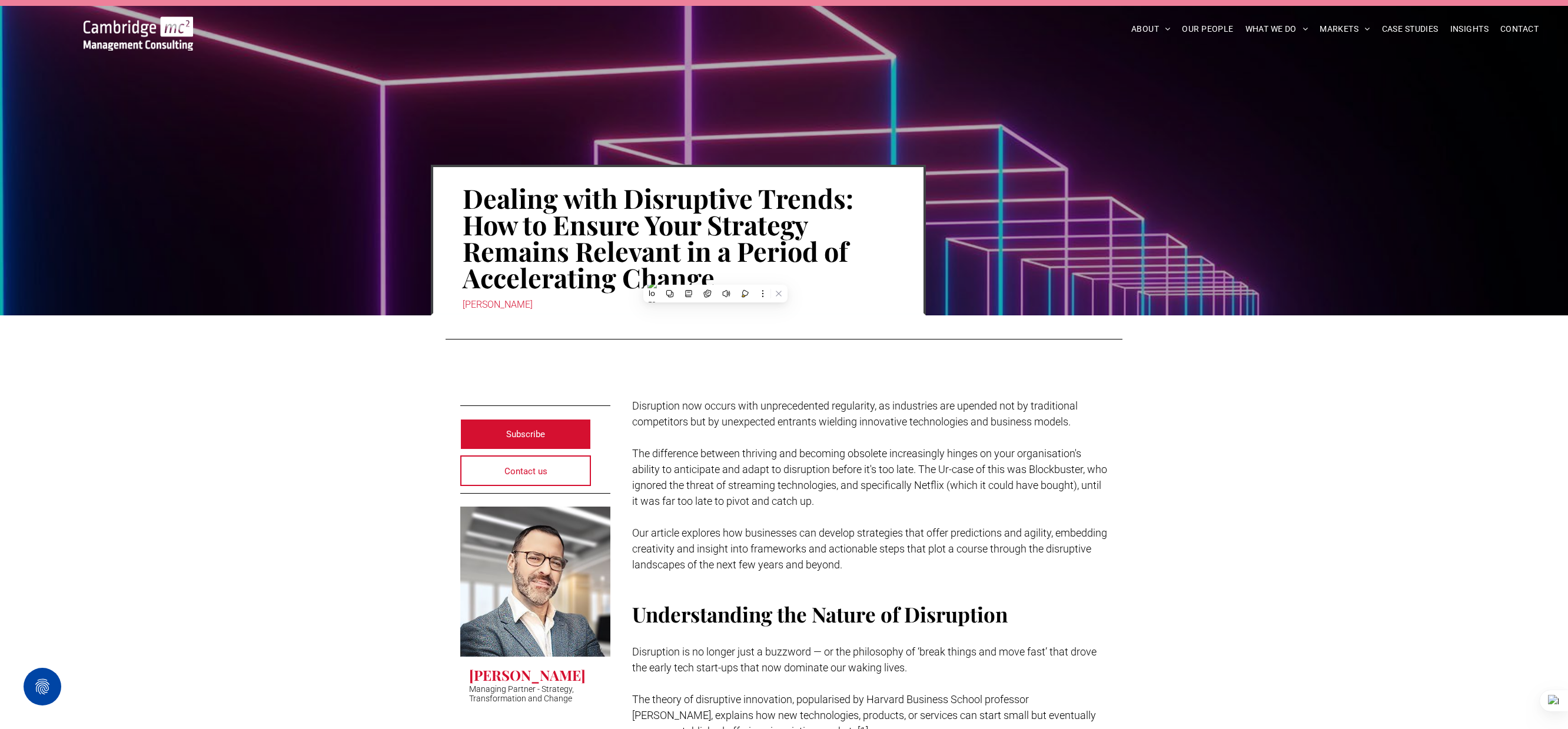
click at [760, 408] on span "Disruption now occurs with unprecedented regularity, as industries are upended …" at bounding box center [854, 414] width 445 height 28
click at [652, 434] on p "﻿" at bounding box center [870, 437] width 476 height 16
click at [673, 411] on span "Disruption now occurs with unprecedented regularity, as industries are upended …" at bounding box center [854, 414] width 445 height 28
drag, startPoint x: 774, startPoint y: 411, endPoint x: 734, endPoint y: 405, distance: 40.4
click at [774, 411] on span "Disruption now occurs with unprecedented regularity, as industries are upended …" at bounding box center [854, 414] width 445 height 28
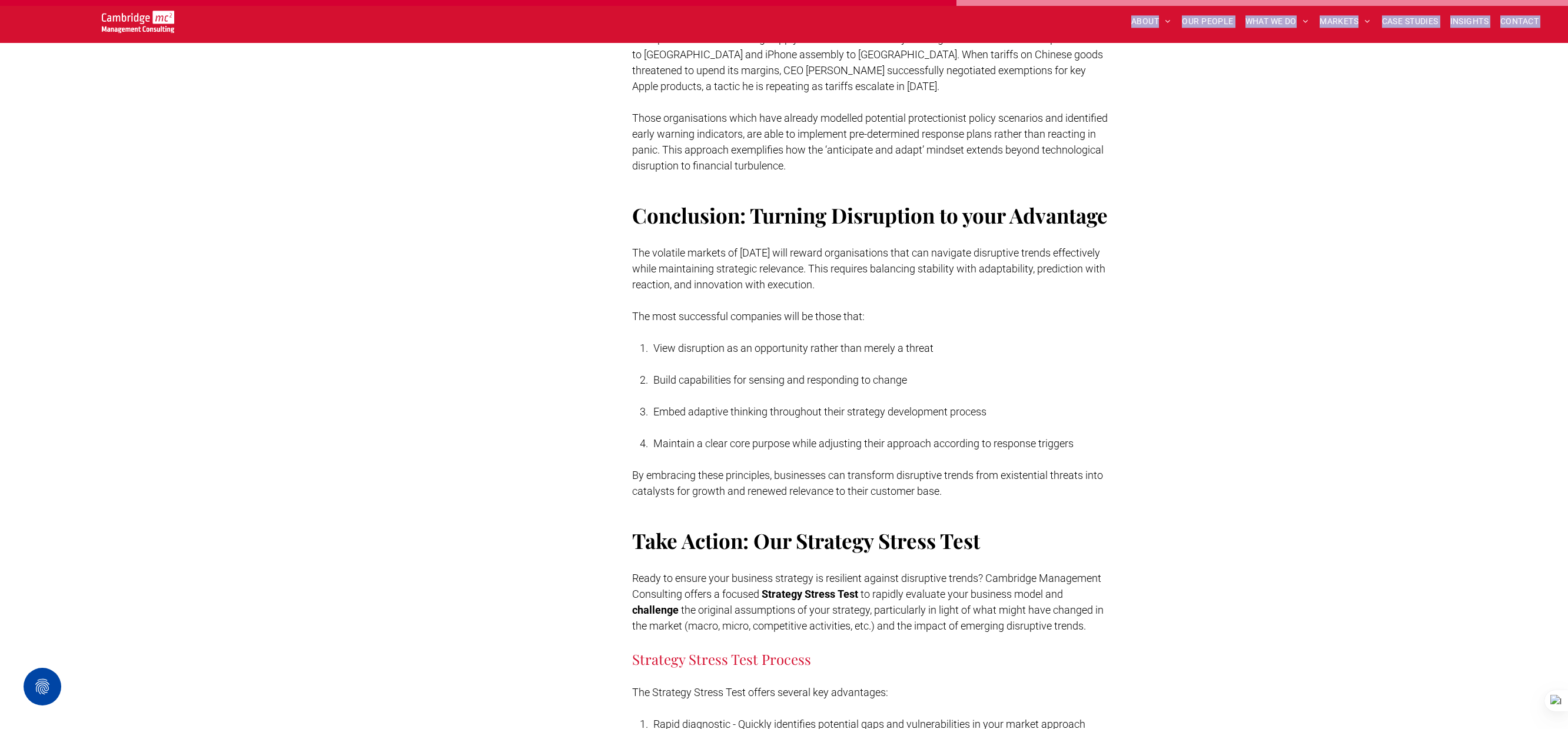
scroll to position [4588, 0]
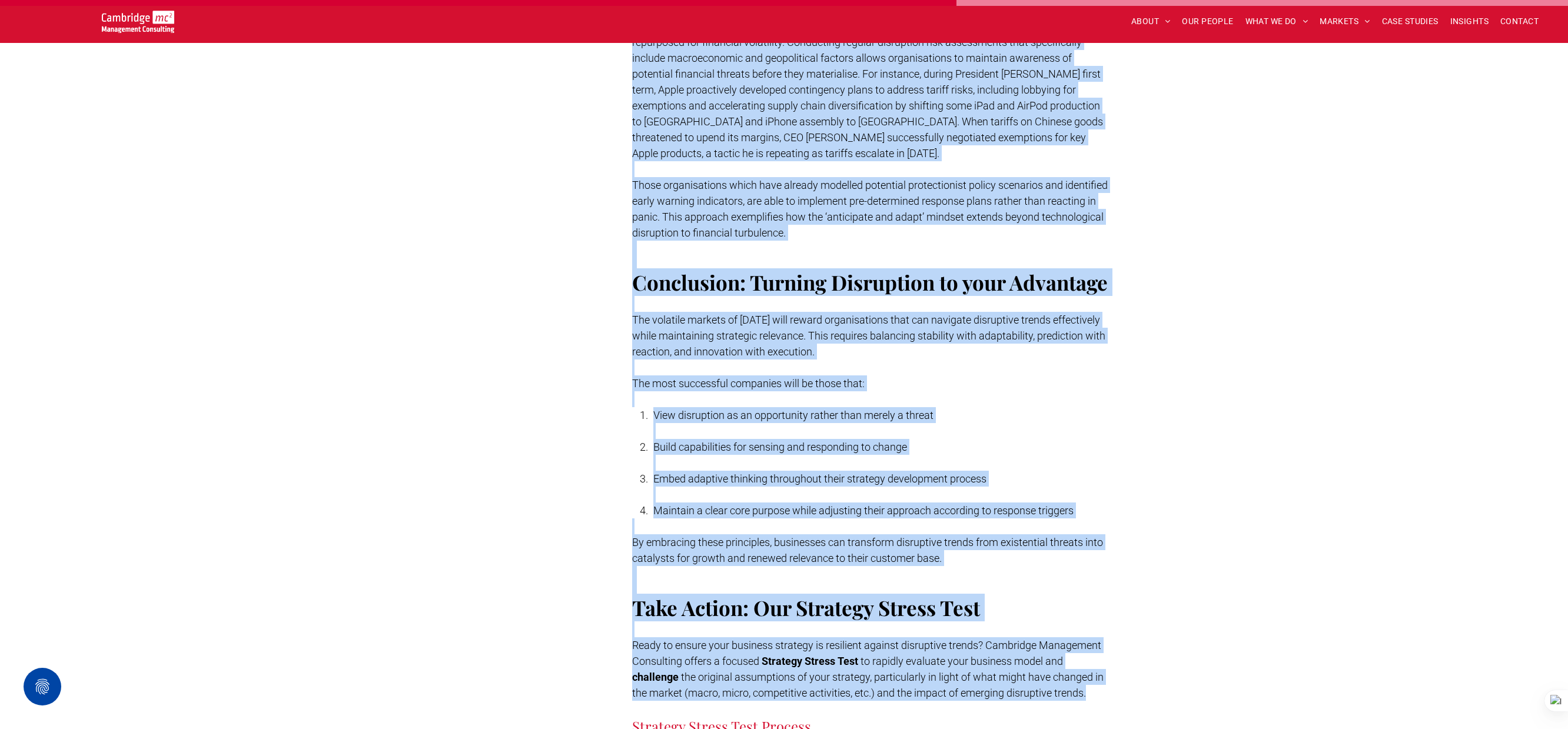
drag, startPoint x: 652, startPoint y: 408, endPoint x: 1067, endPoint y: 601, distance: 457.7
copy div "Disruption now occurs with unprecedented regularity, as industries are upended …"
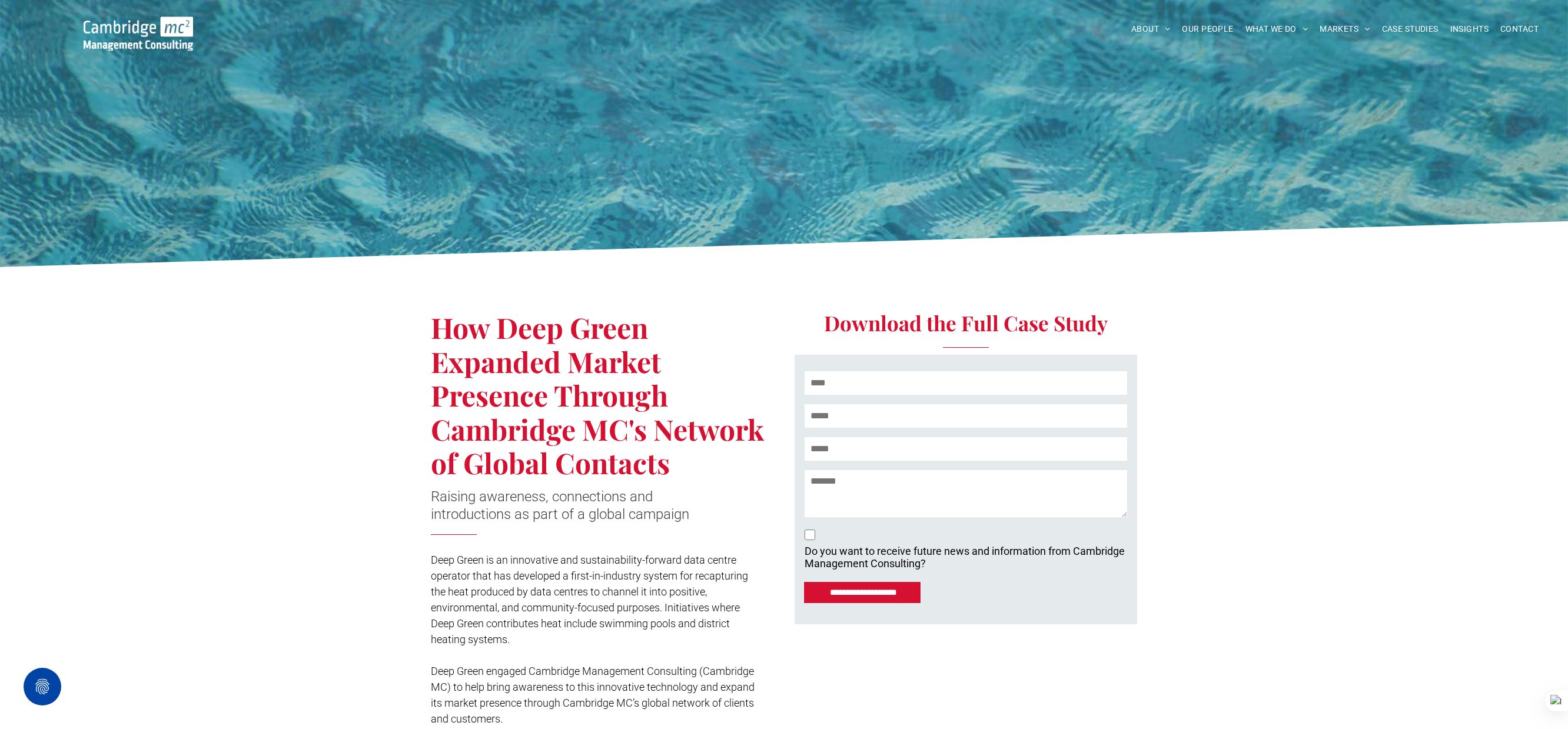
click at [438, 322] on span "How Deep Green Expanded Market Presence Through Cambridge MC's Network of Globa…" at bounding box center [597, 395] width 333 height 173
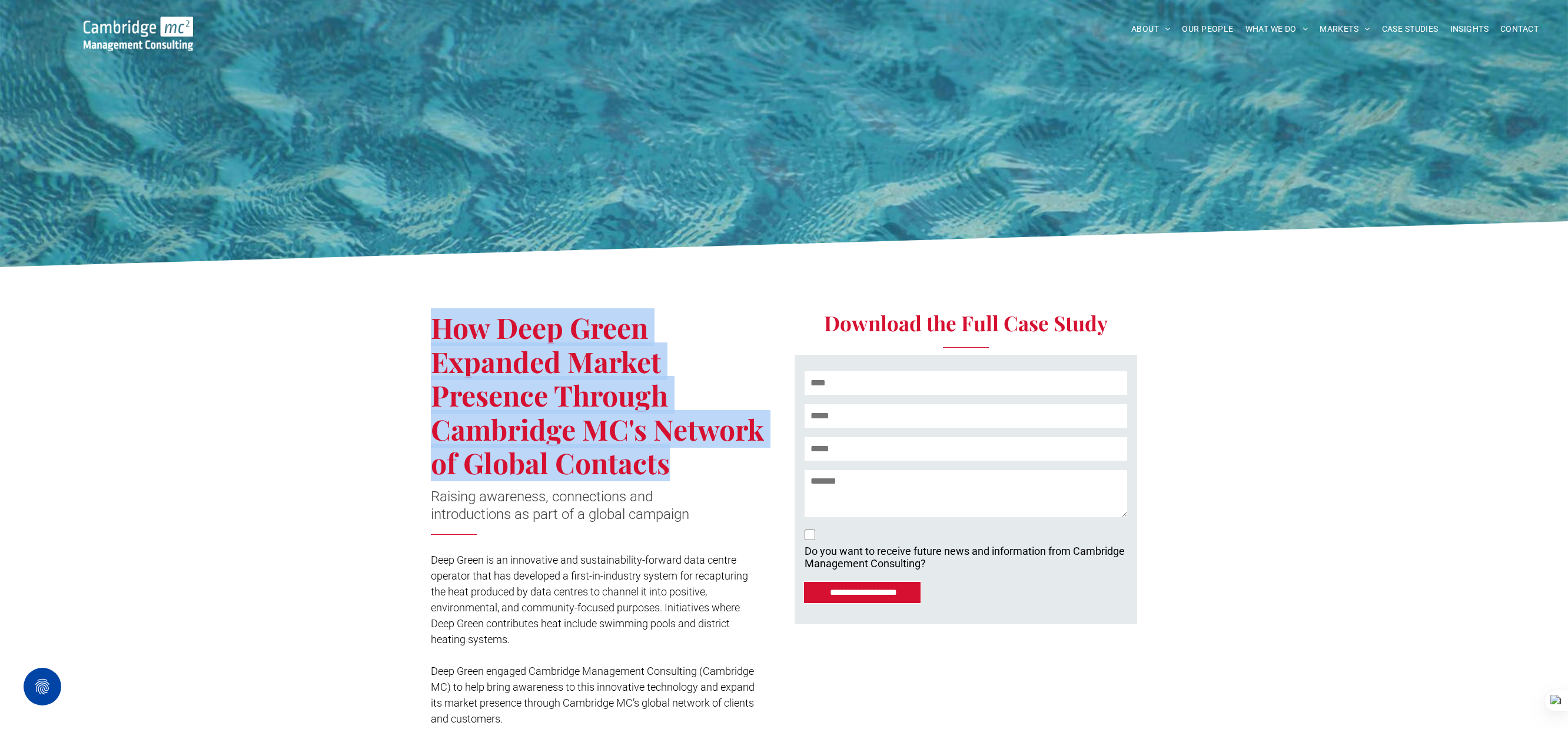
drag, startPoint x: 436, startPoint y: 327, endPoint x: 684, endPoint y: 456, distance: 279.5
click at [685, 456] on h1 "How Deep Green Expanded Market Presence Through Cambridge MC's Network of Globa…" at bounding box center [603, 395] width 344 height 169
copy span "How Deep Green Expanded Market Presence Through Cambridge MC's Network of Globa…"
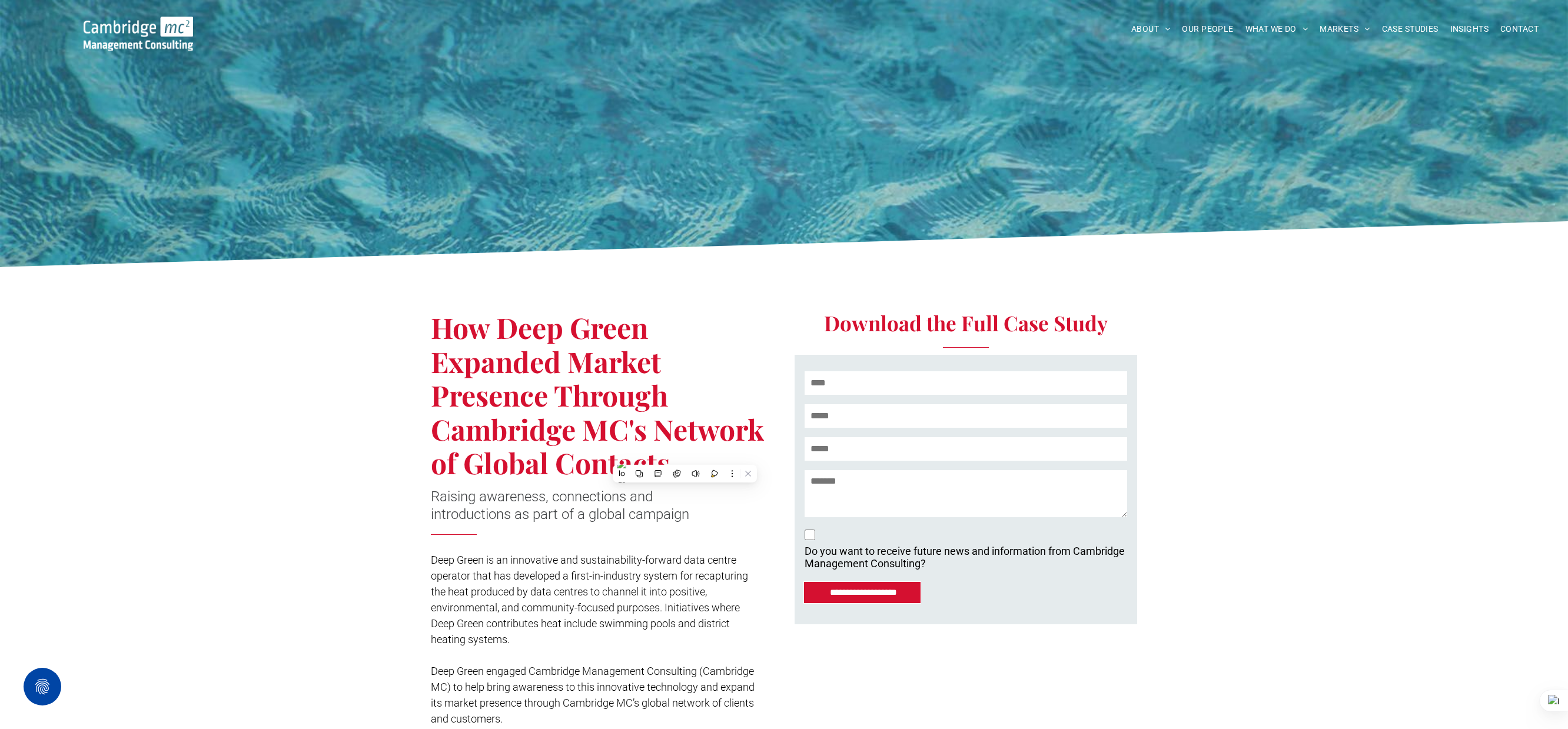
click at [641, 258] on icon at bounding box center [784, 247] width 1569 height 53
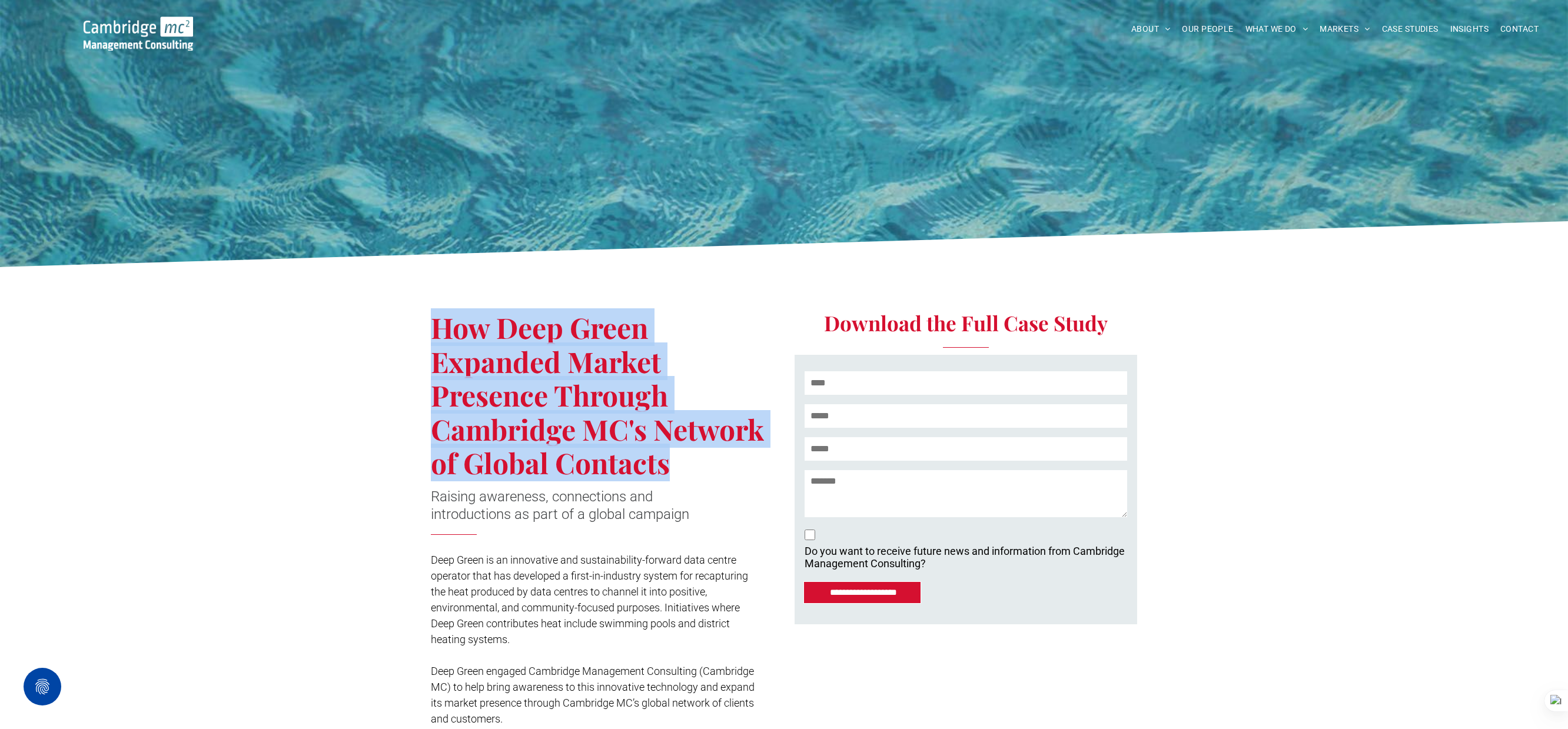
drag, startPoint x: 439, startPoint y: 325, endPoint x: 739, endPoint y: 454, distance: 326.6
click at [740, 455] on h1 "How Deep Green Expanded Market Presence Through Cambridge MC's Network of Globa…" at bounding box center [603, 395] width 344 height 169
copy span "How Deep Green Expanded Market Presence Through Cambridge MC's Network of Globa…"
copy body "ABOUT ABOUT US CHARITY ARMED FORCES COVENANT CAREERS PRESS RELEASES OUR PEOPLE …"
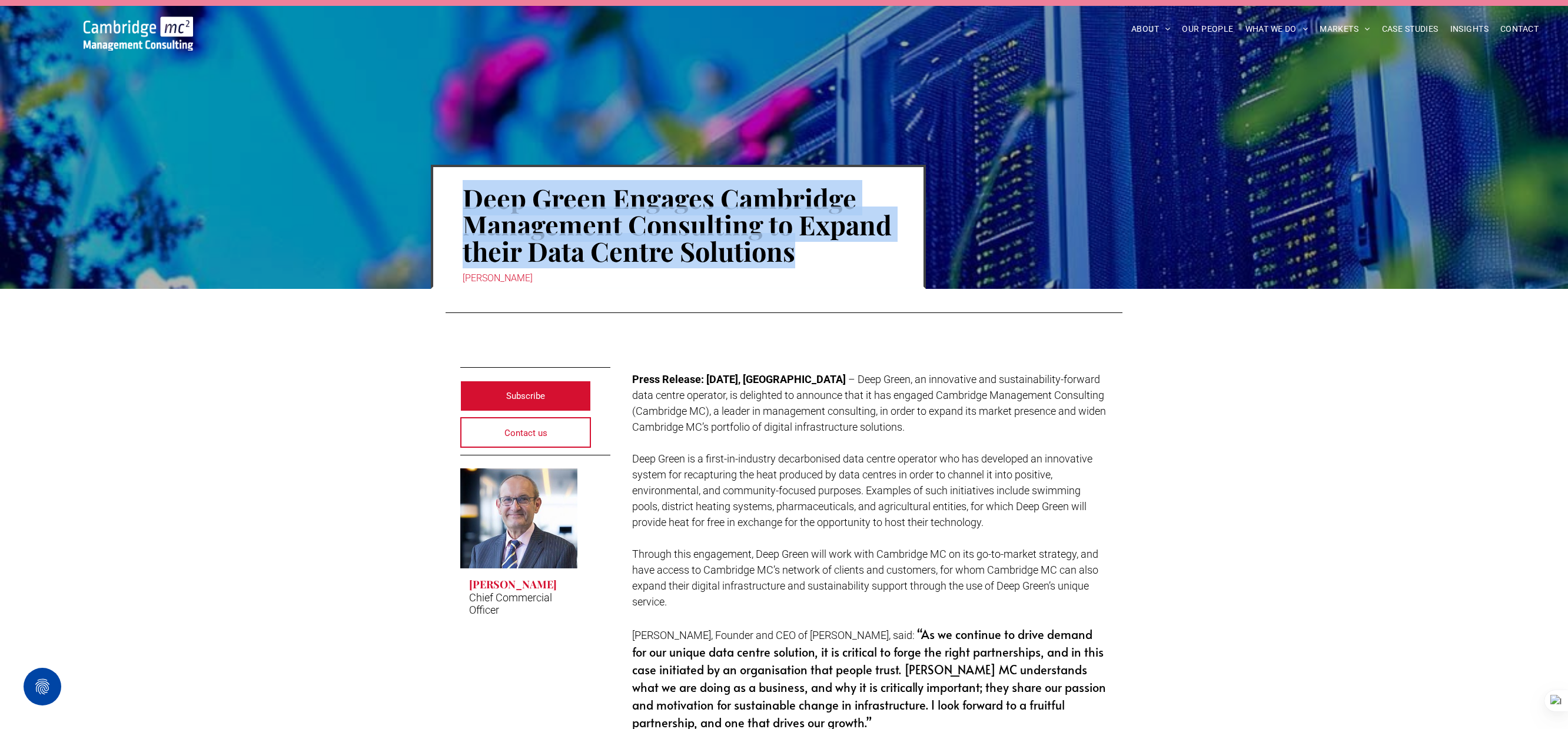
drag, startPoint x: 469, startPoint y: 196, endPoint x: 797, endPoint y: 259, distance: 334.0
click at [797, 259] on h1 "Deep Green Engages Cambridge Management Consulting to Expand their Data Centre …" at bounding box center [678, 225] width 431 height 82
copy h1 "Deep Green Engages Cambridge Management Consulting to Expand their Data Centre …"
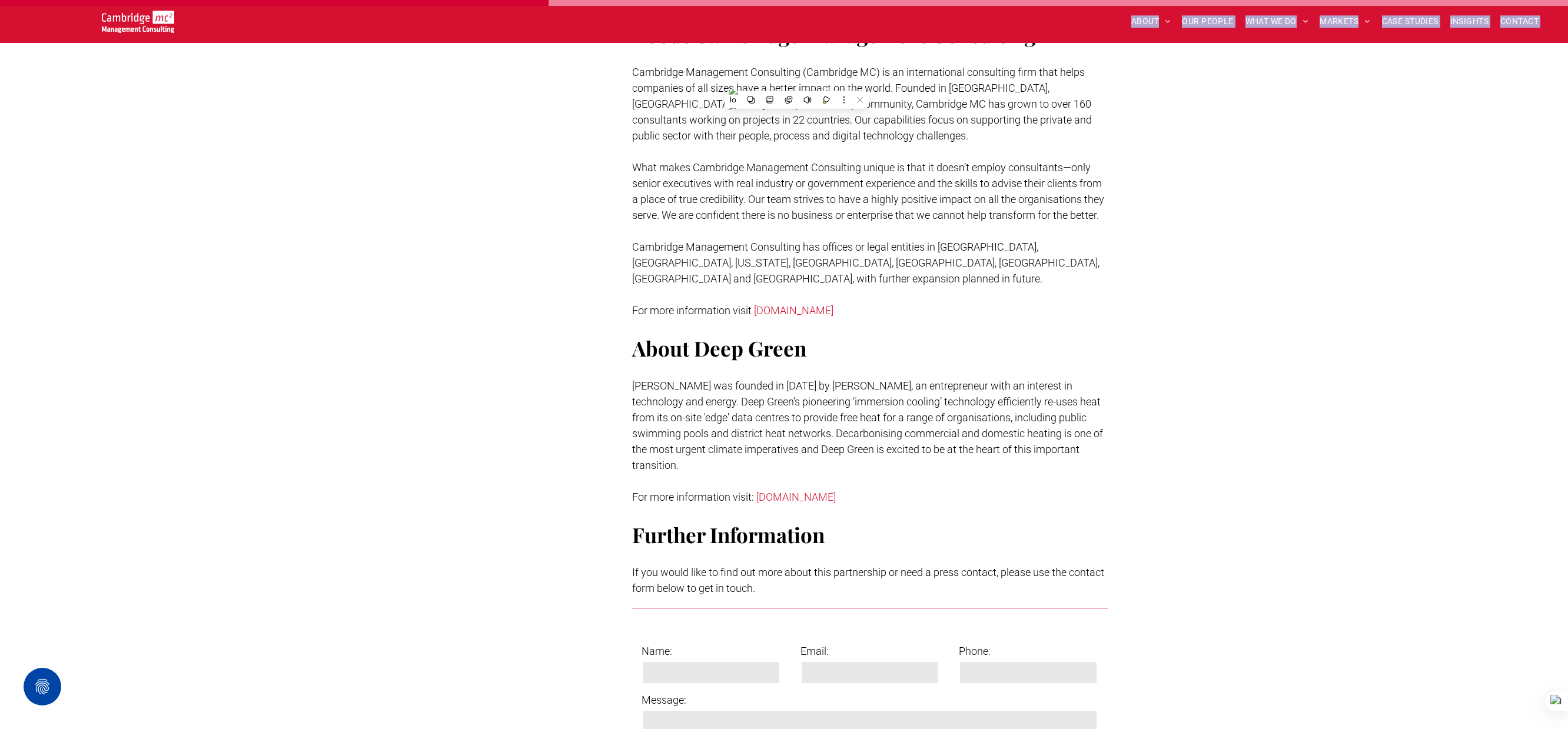
scroll to position [892, 0]
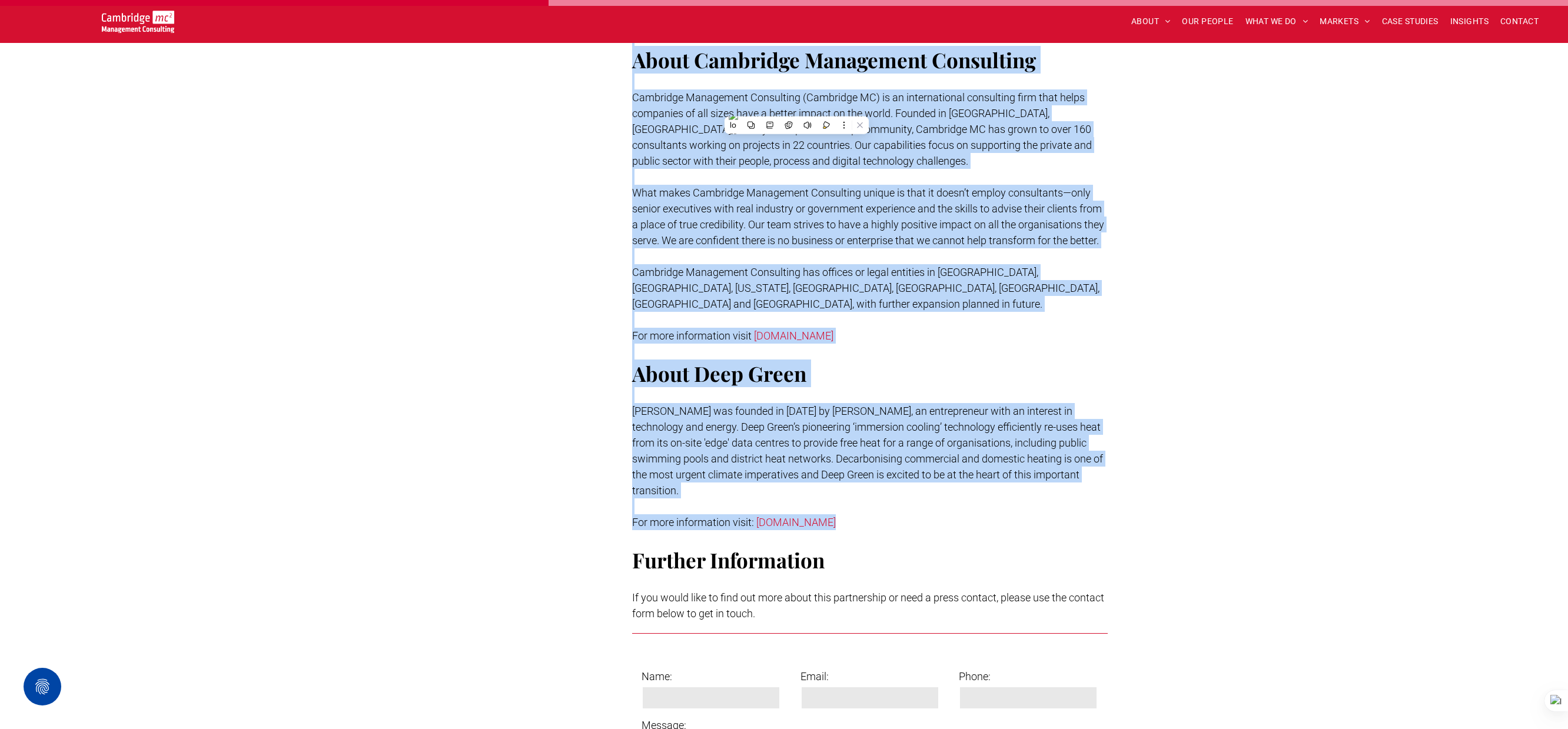
drag, startPoint x: 634, startPoint y: 378, endPoint x: 973, endPoint y: 508, distance: 363.1
click at [973, 508] on div "Press Release: 19/06/2024, London – Deep Green, an innovative and sustainabilit…" at bounding box center [870, 50] width 476 height 1145
copy div "Press Release: 19/06/2024, London – Deep Green, an innovative and sustainabilit…"
click at [1403, 20] on span "CASE STUDIES" at bounding box center [1410, 21] width 57 height 18
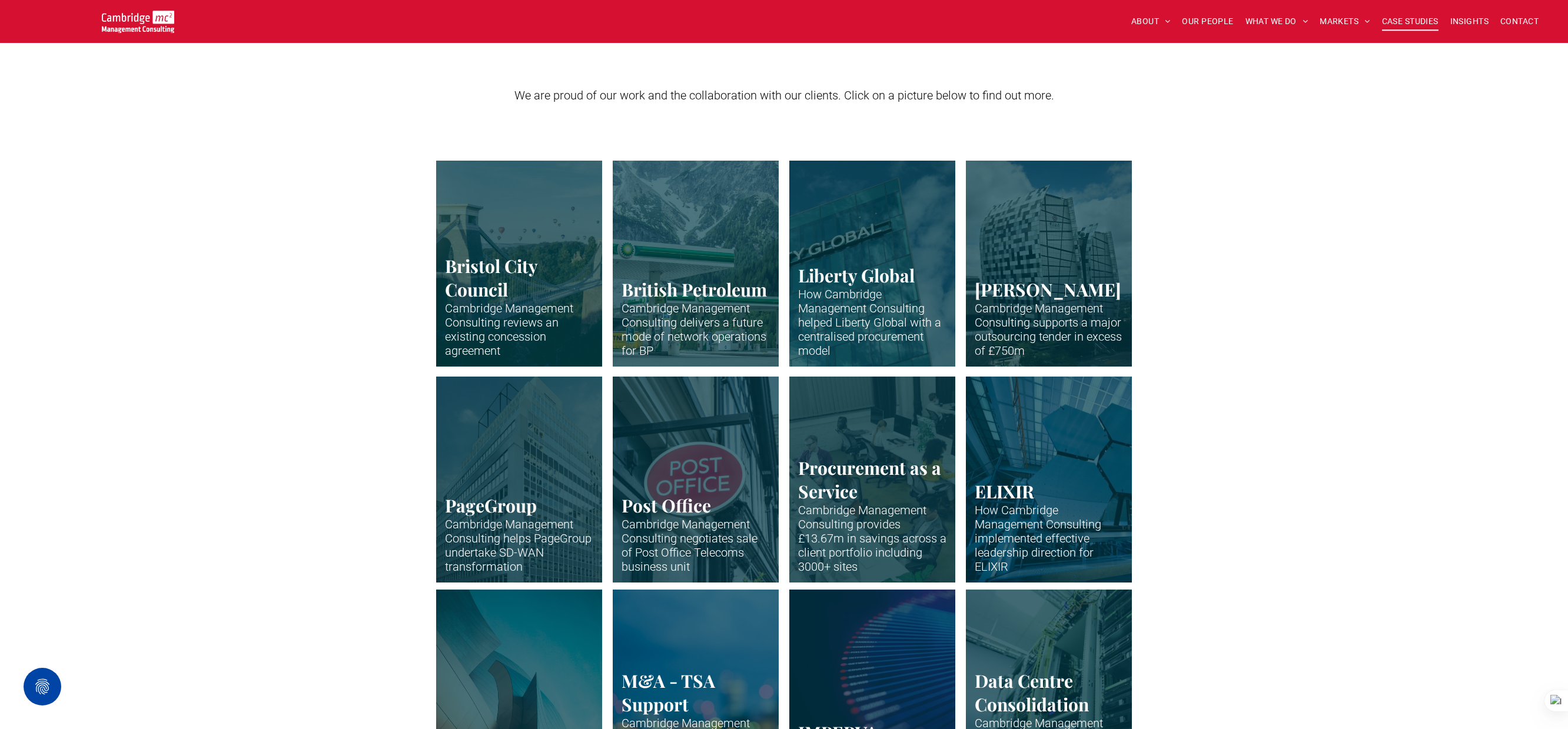
scroll to position [233, 0]
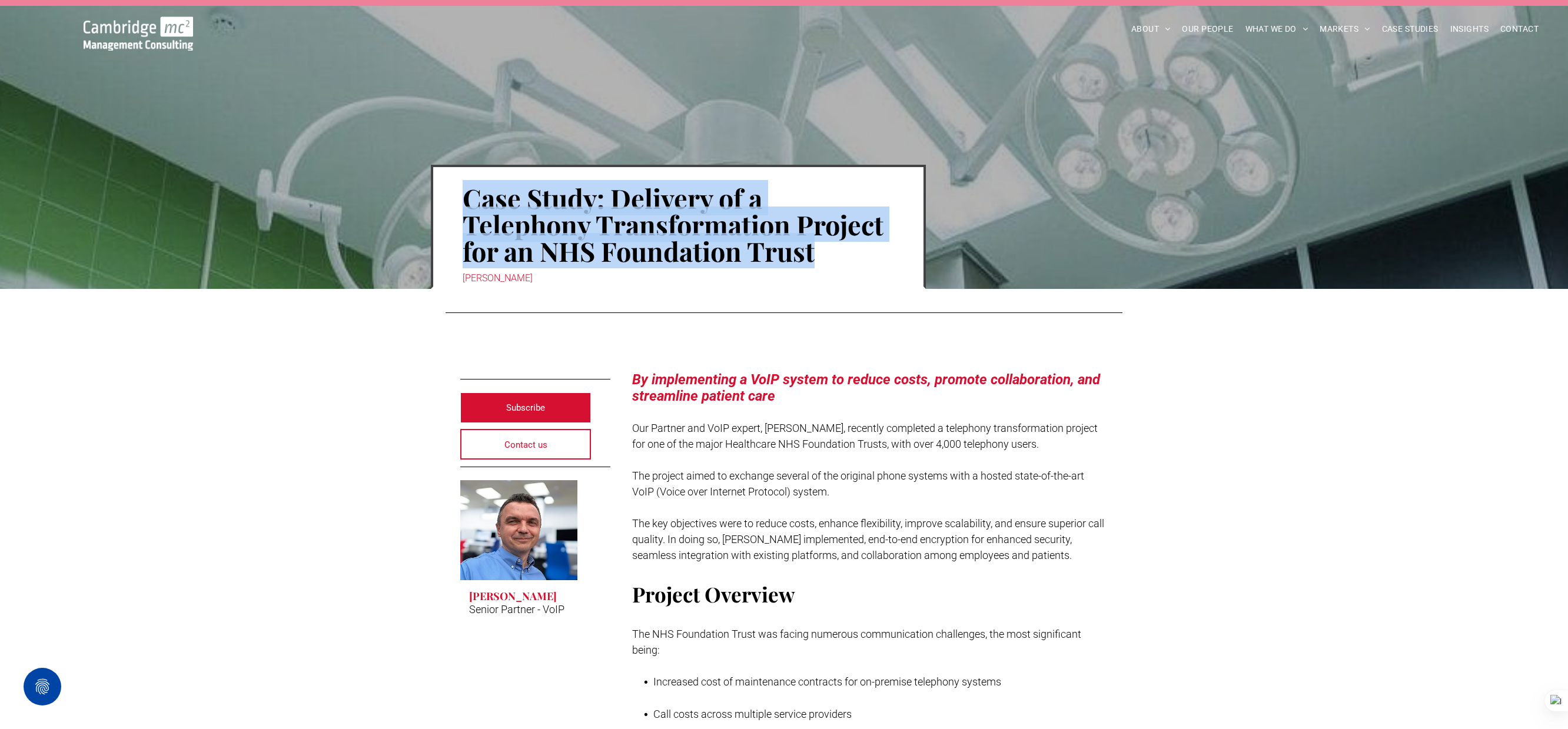
drag, startPoint x: 466, startPoint y: 199, endPoint x: 827, endPoint y: 251, distance: 364.7
click at [827, 251] on h1 "Case Study: Delivery of a Telephony Transformation Project for an NHS Foundatio…" at bounding box center [678, 225] width 431 height 82
copy h1 "Case Study: Delivery of a Telephony Transformation Project for an NHS Foundatio…"
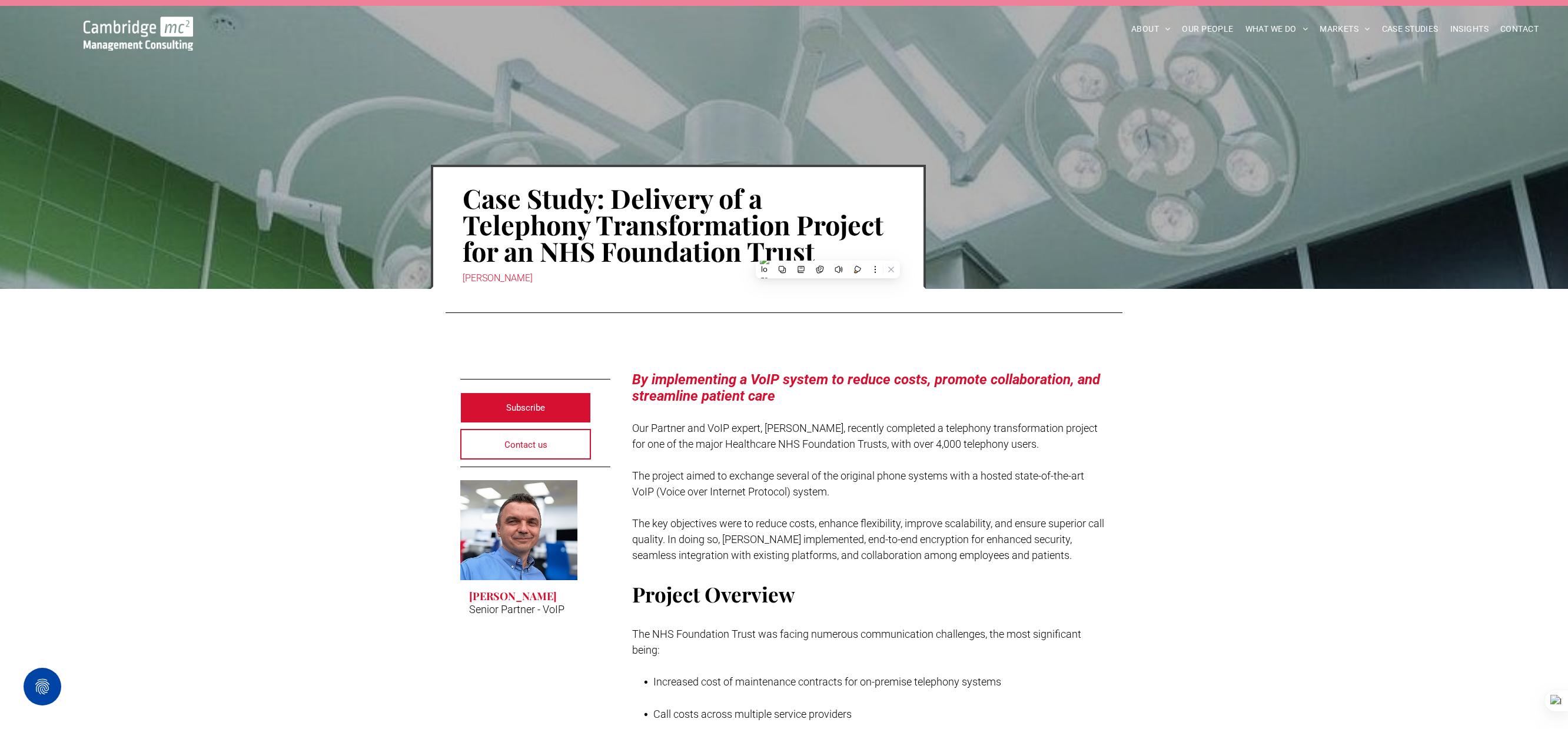
click at [810, 421] on p "Our Partner and VoIP expert, [PERSON_NAME], recently completed a telephony tran…" at bounding box center [870, 436] width 476 height 32
click at [760, 411] on p at bounding box center [870, 412] width 476 height 16
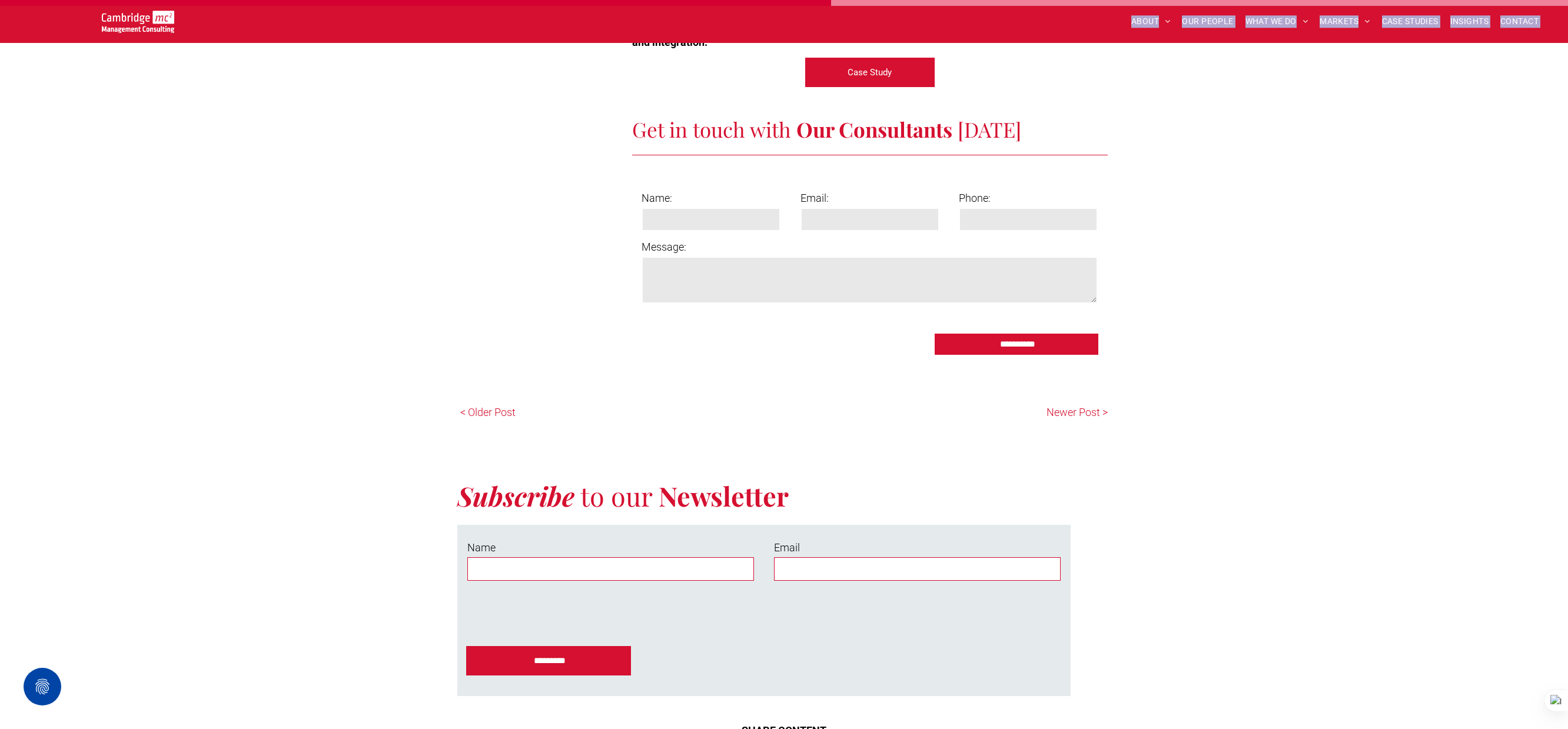
scroll to position [1215, 0]
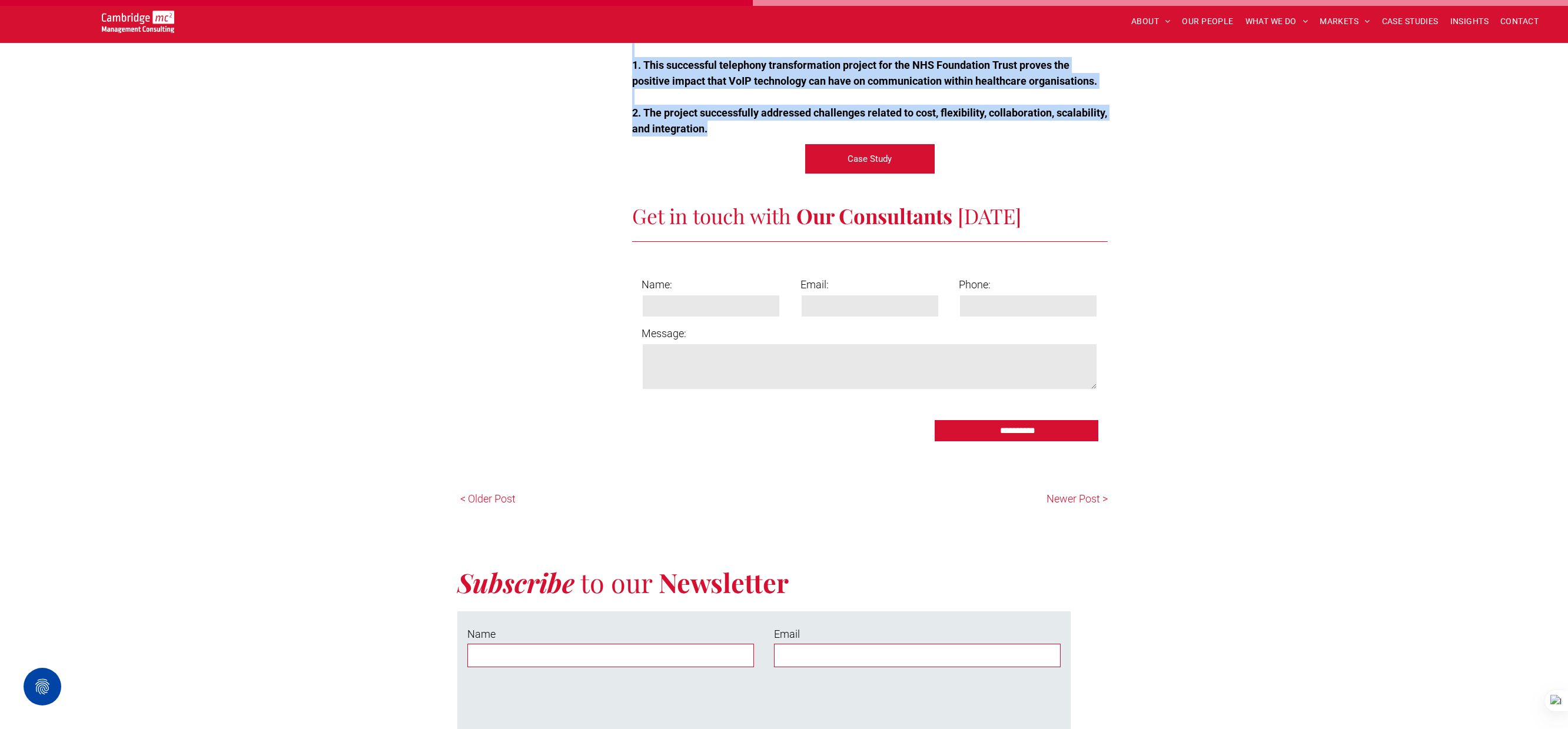
drag, startPoint x: 631, startPoint y: 377, endPoint x: 873, endPoint y: 127, distance: 347.9
copy div "By implementing a VoIP system to reduce costs, promote collaboration, and strea…"
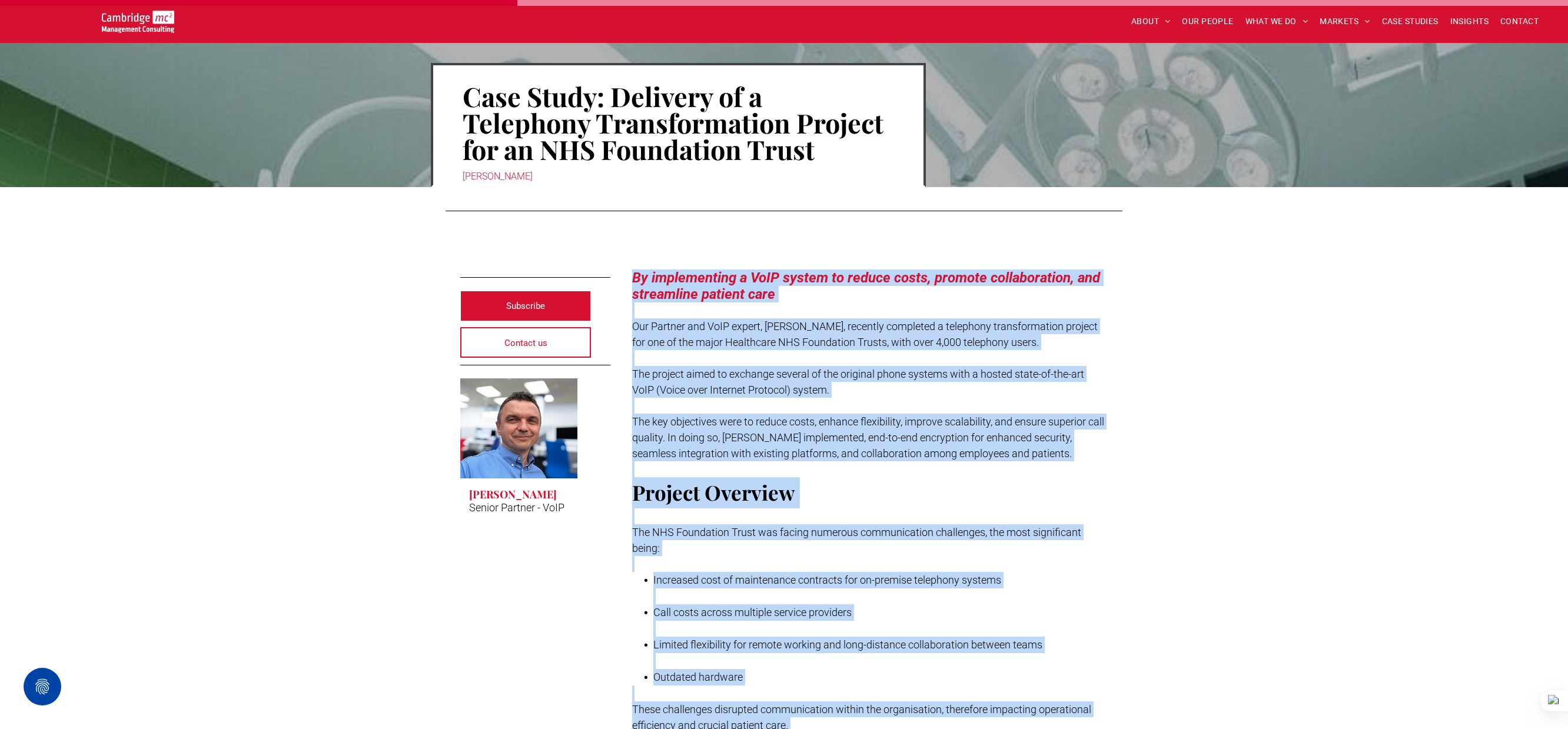
scroll to position [0, 0]
